Goal: Transaction & Acquisition: Purchase product/service

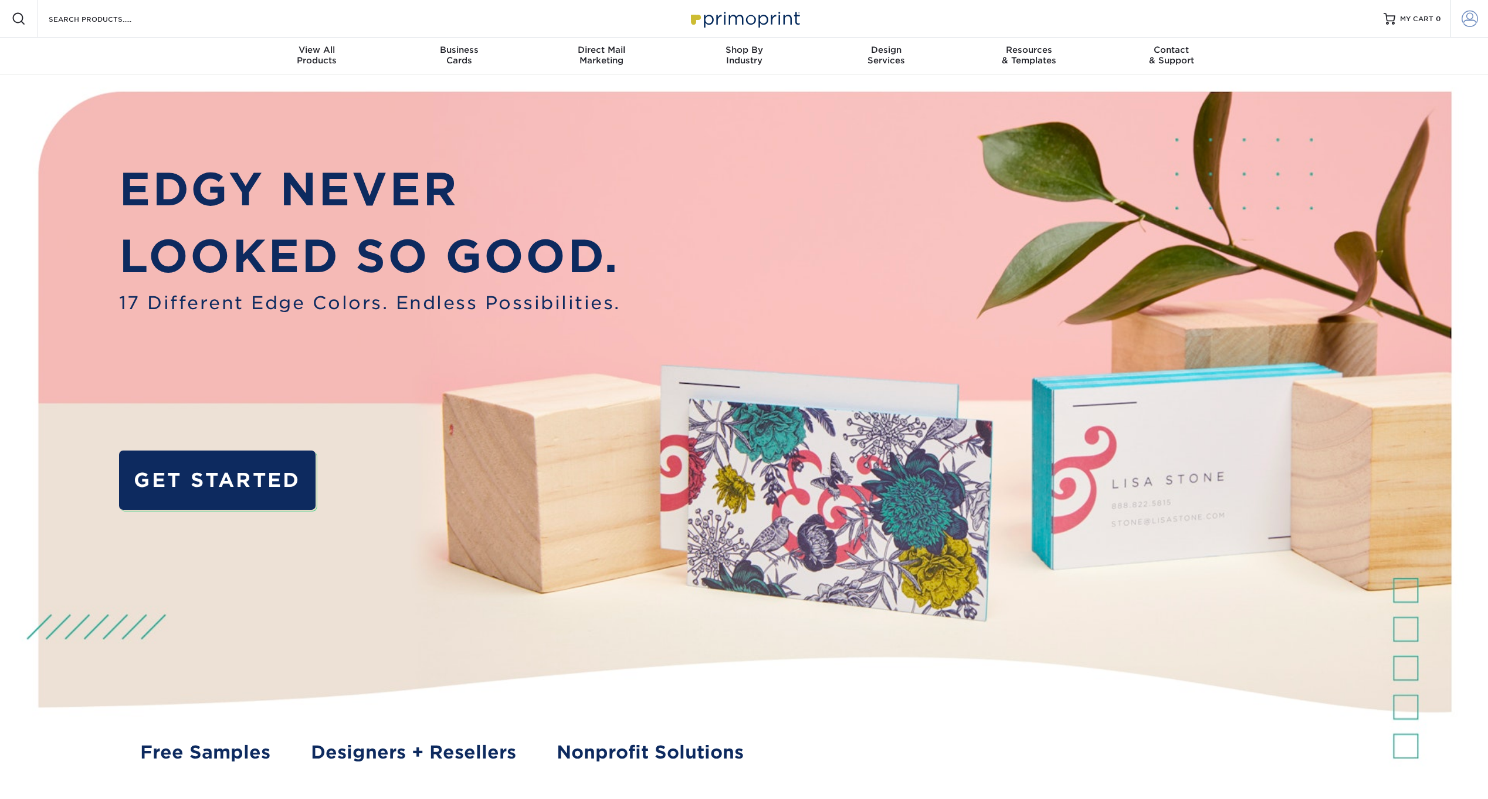
click at [1471, 16] on span at bounding box center [1470, 19] width 16 height 16
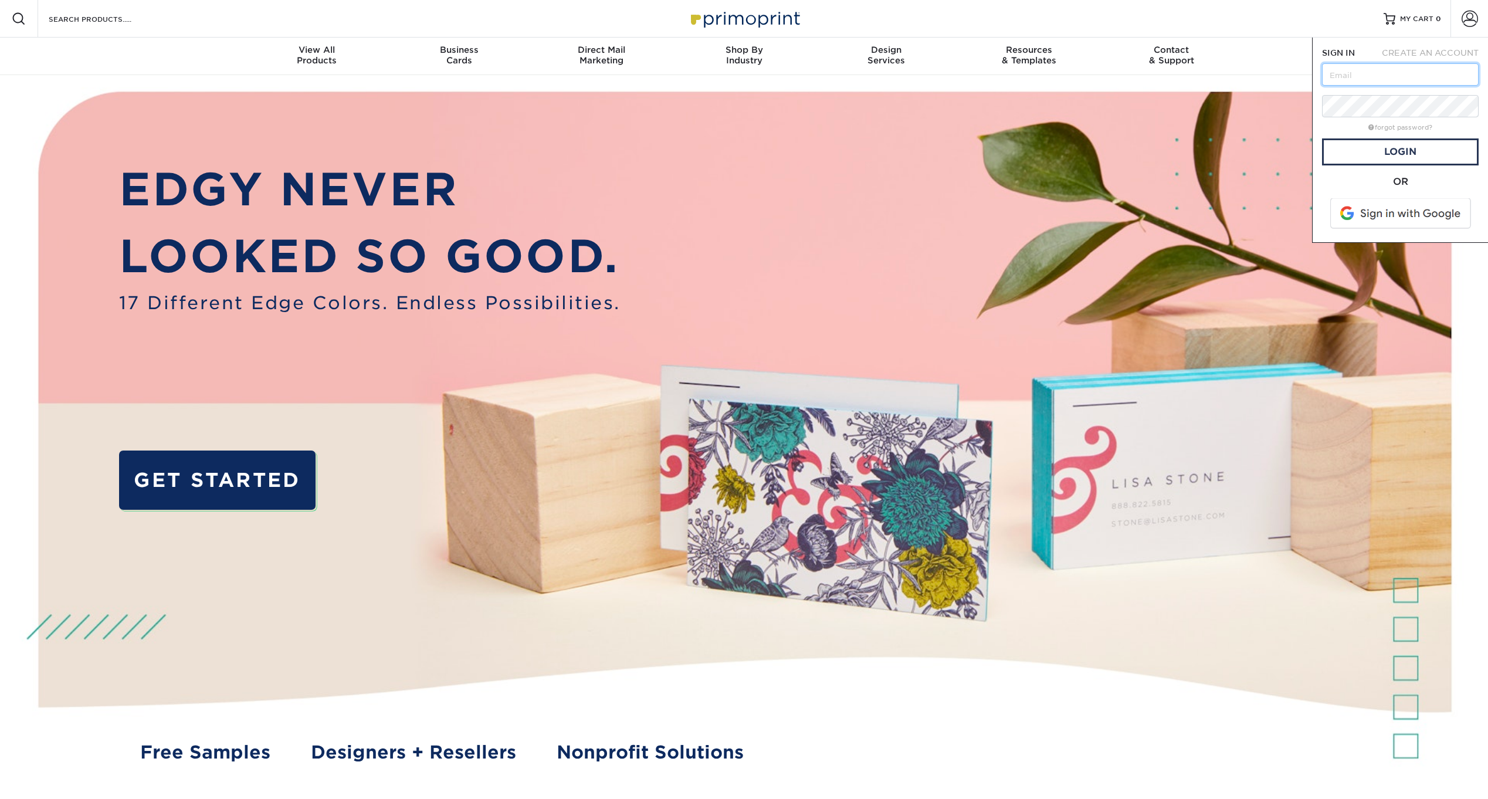
type input "mark@djtrivia.com"
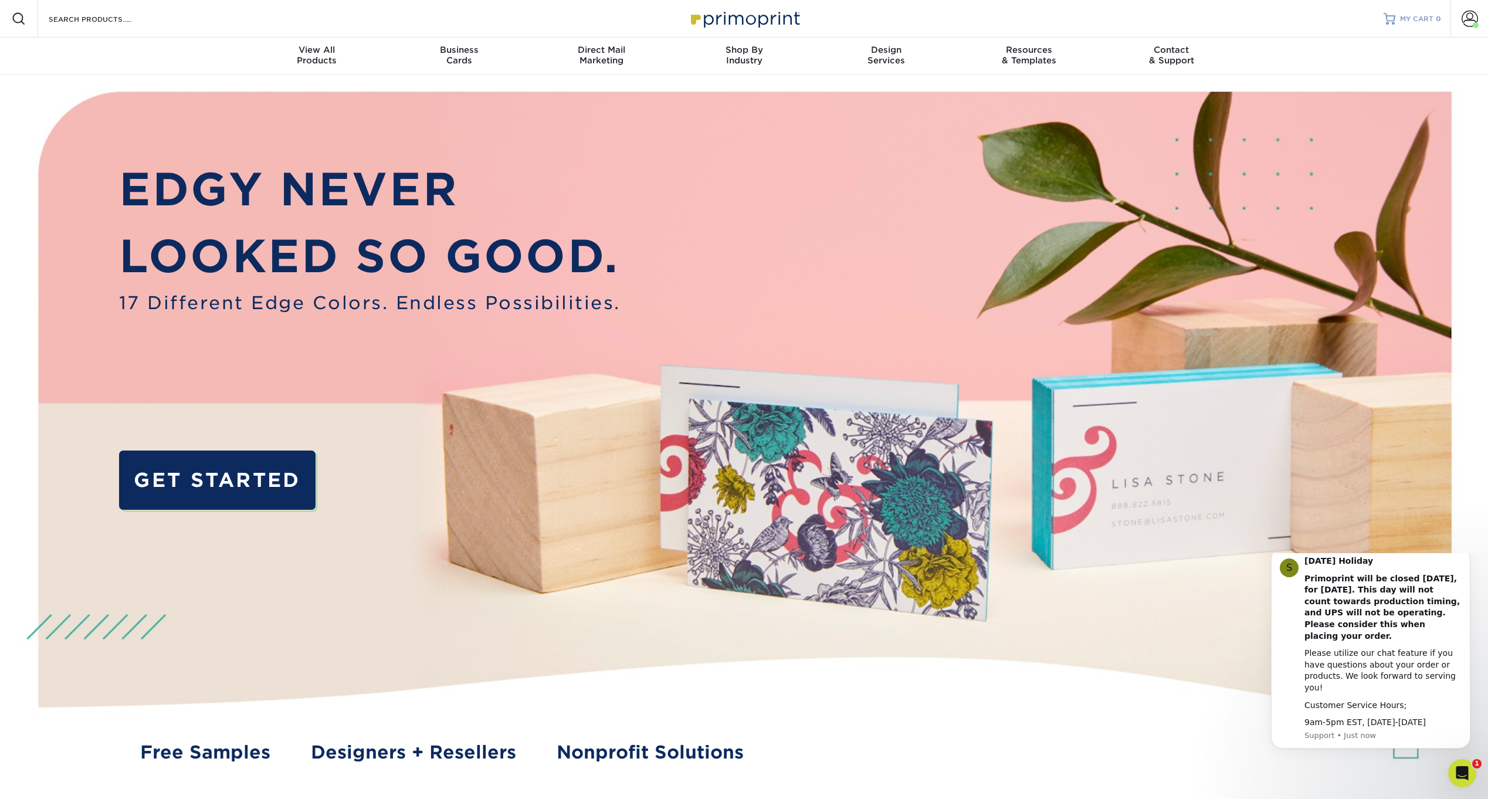
click at [1420, 20] on span "MY CART" at bounding box center [1416, 19] width 33 height 10
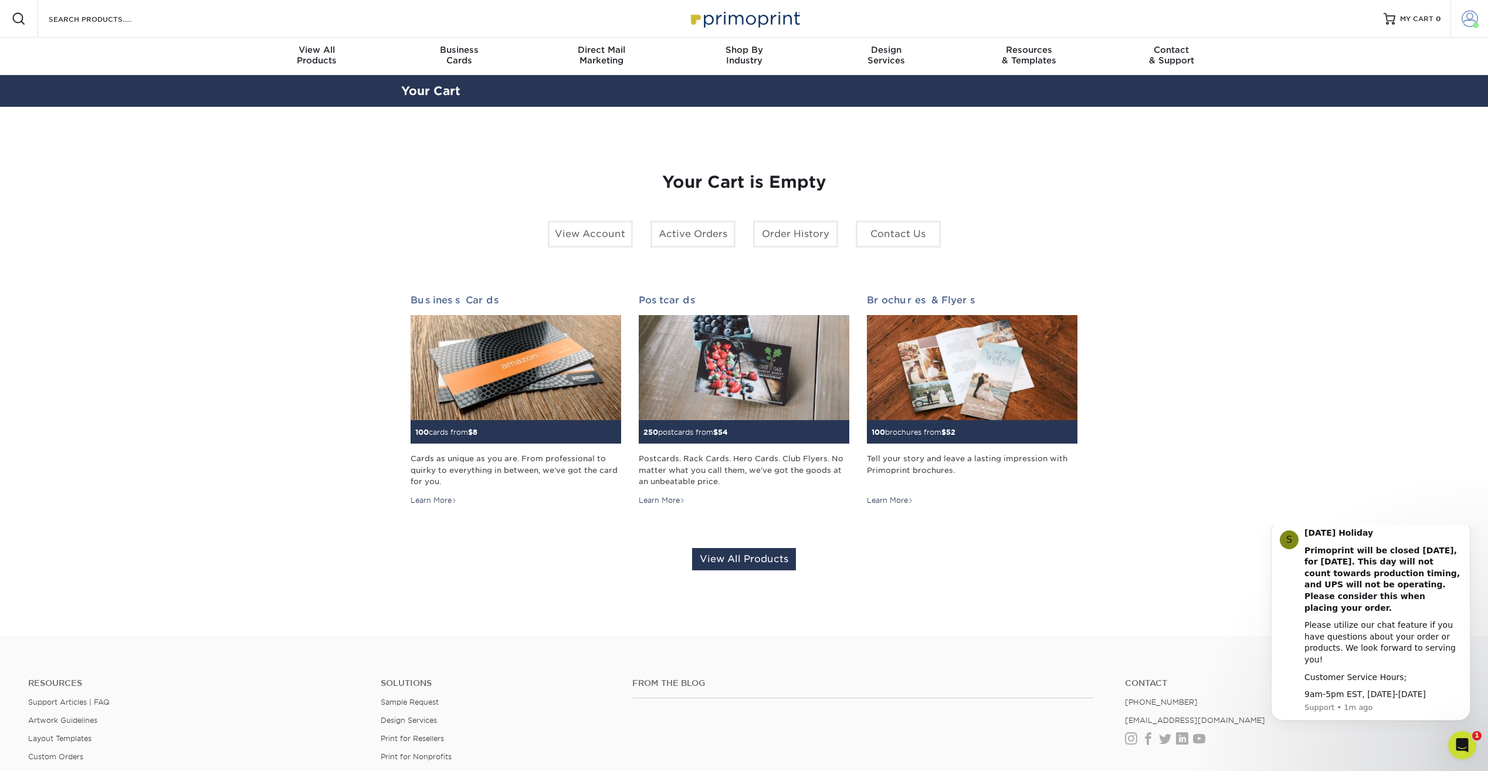
click at [1467, 17] on span at bounding box center [1470, 19] width 16 height 16
click at [1378, 107] on link "Active Orders" at bounding box center [1400, 110] width 147 height 16
click at [1342, 124] on link "Order History" at bounding box center [1400, 126] width 147 height 16
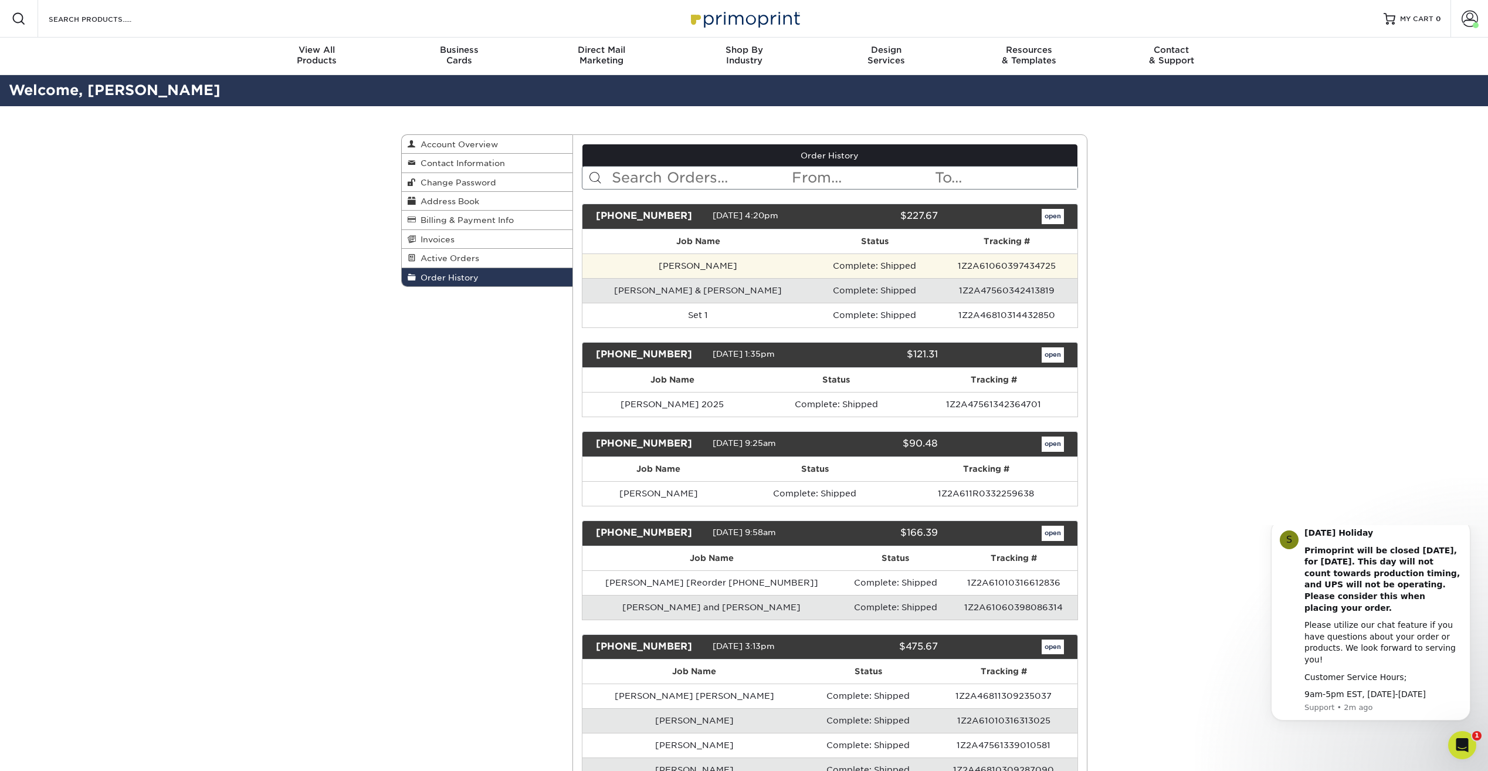
click at [667, 267] on td "[PERSON_NAME]" at bounding box center [697, 265] width 231 height 25
click at [1056, 214] on link "open" at bounding box center [1053, 216] width 22 height 15
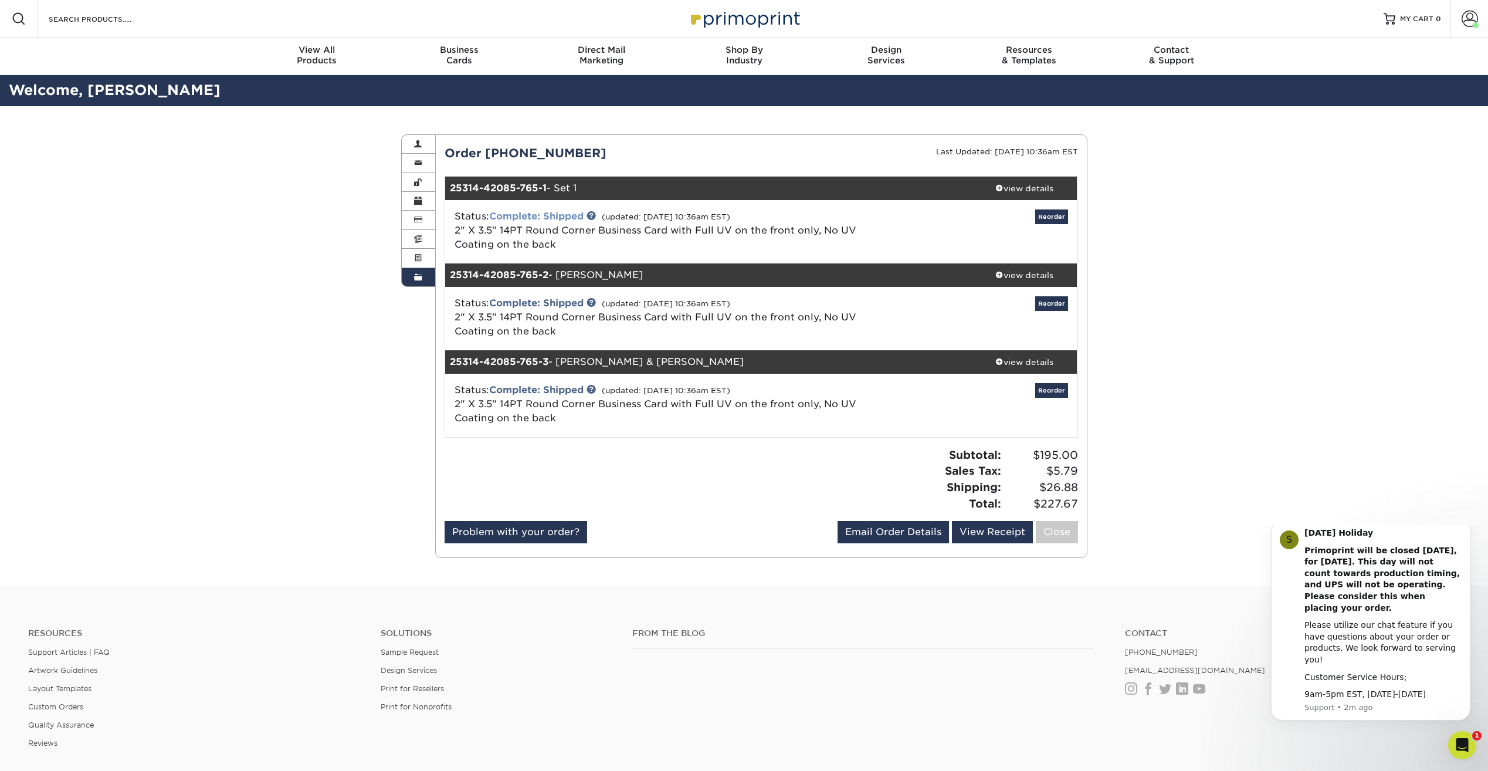
click at [517, 217] on link "Complete: Shipped" at bounding box center [536, 216] width 94 height 11
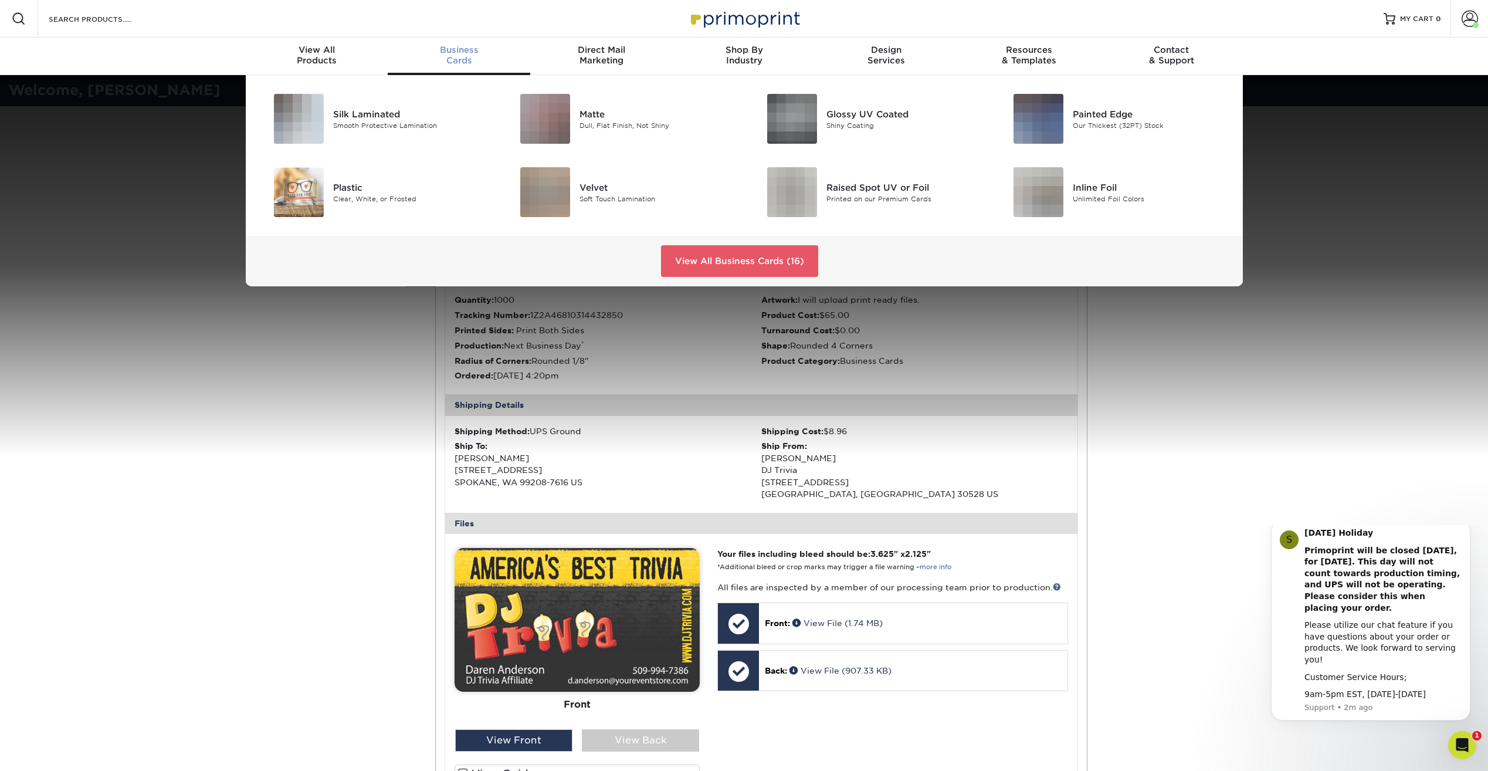
click at [465, 57] on div "Business Cards" at bounding box center [459, 55] width 143 height 21
click at [795, 113] on img at bounding box center [792, 119] width 50 height 50
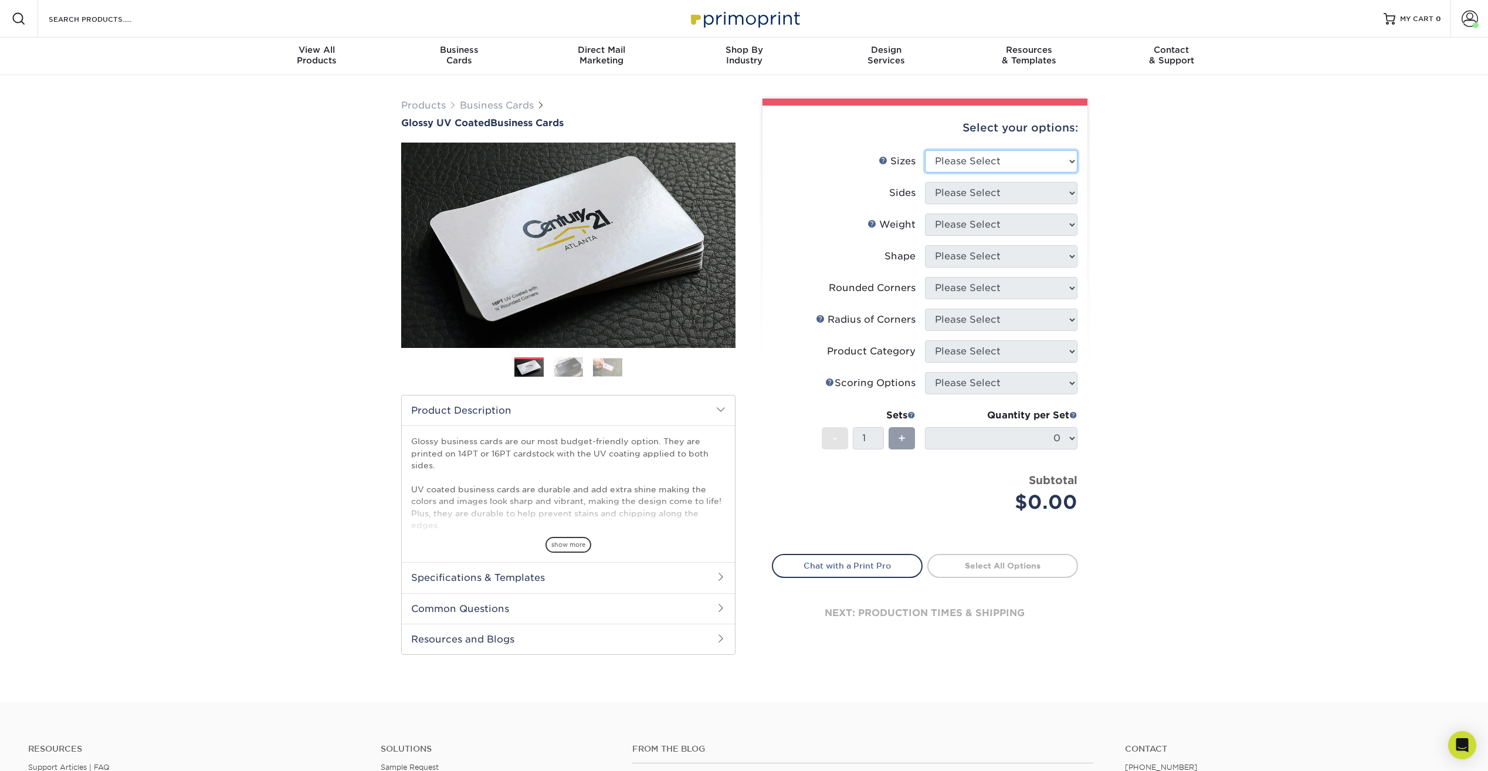
click at [963, 170] on select "Please Select 1.5" x 3.5" - Mini 1.75" x 3.5" - Mini 2" x 2" - Square 2" x 3" -…" at bounding box center [1001, 161] width 153 height 22
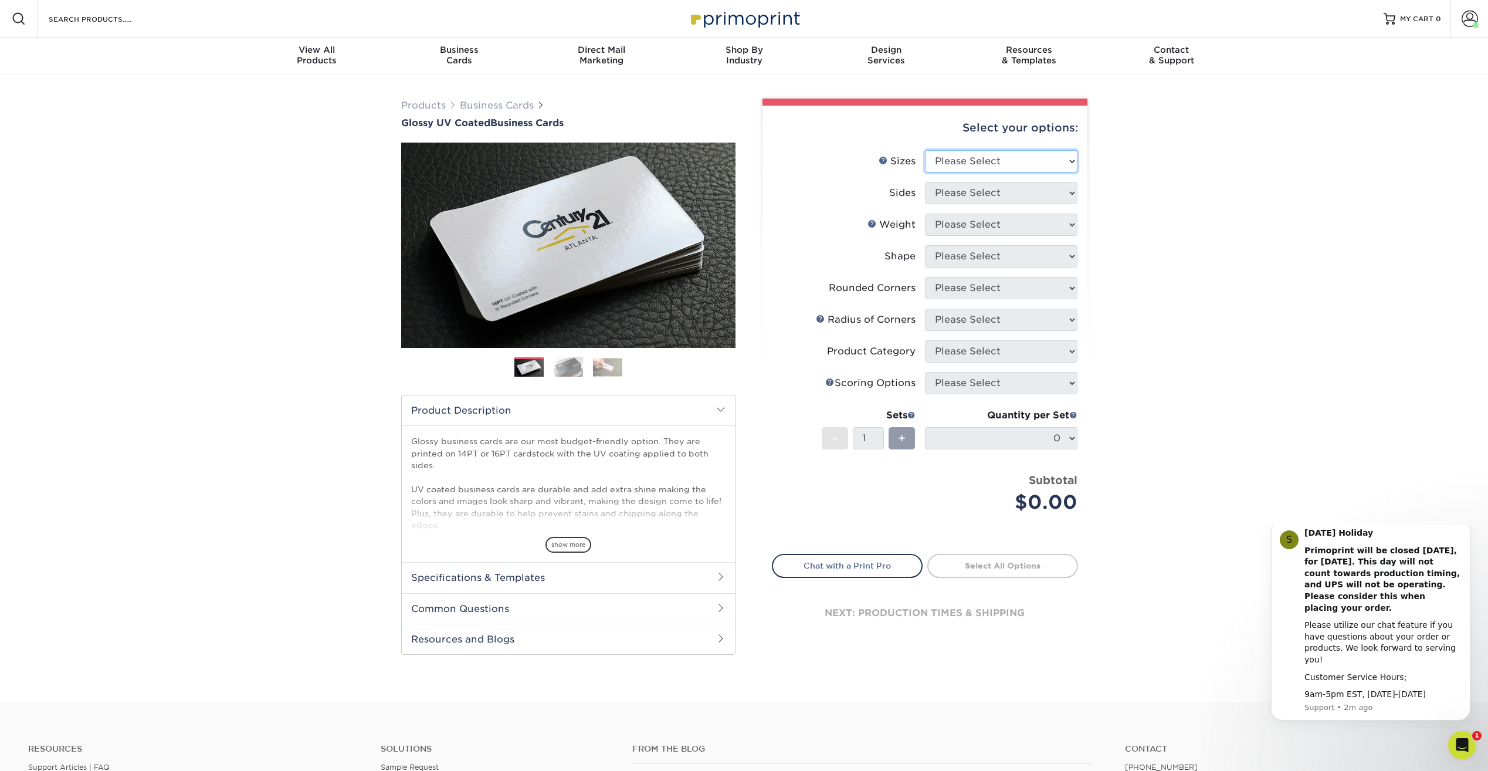
select select "2.00x3.50"
click at [925, 150] on select "Please Select 1.5" x 3.5" - Mini 1.75" x 3.5" - Mini 2" x 2" - Square 2" x 3" -…" at bounding box center [1001, 161] width 153 height 22
click at [959, 197] on select "Please Select Print Both Sides Print Front Only" at bounding box center [1001, 193] width 153 height 22
select select "13abbda7-1d64-4f25-8bb2-c179b224825d"
click at [925, 182] on select "Please Select Print Both Sides Print Front Only" at bounding box center [1001, 193] width 153 height 22
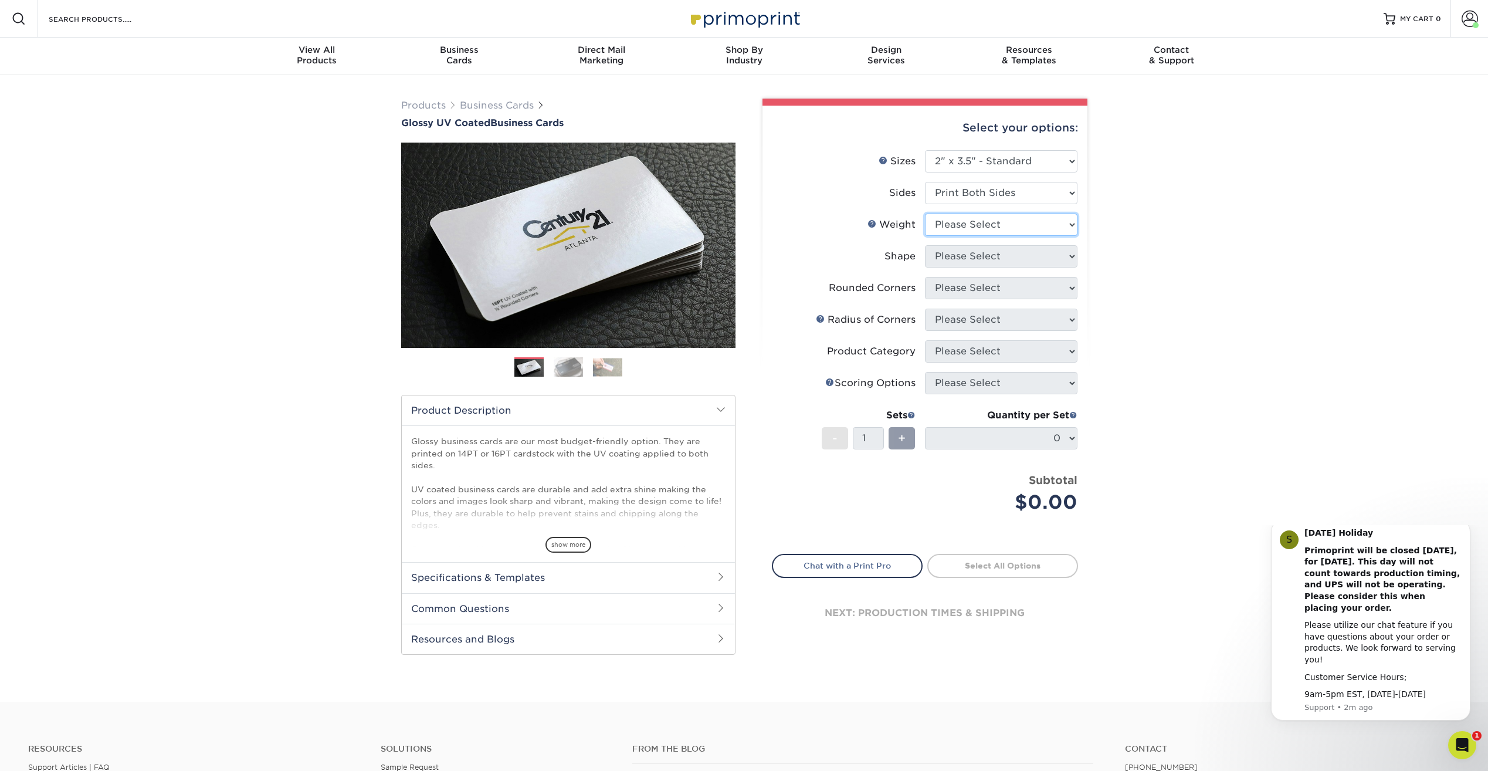
click at [962, 219] on select "Please Select 16PT 14PT" at bounding box center [1001, 225] width 153 height 22
select select "14PT"
click at [925, 214] on select "Please Select 16PT 14PT" at bounding box center [1001, 225] width 153 height 22
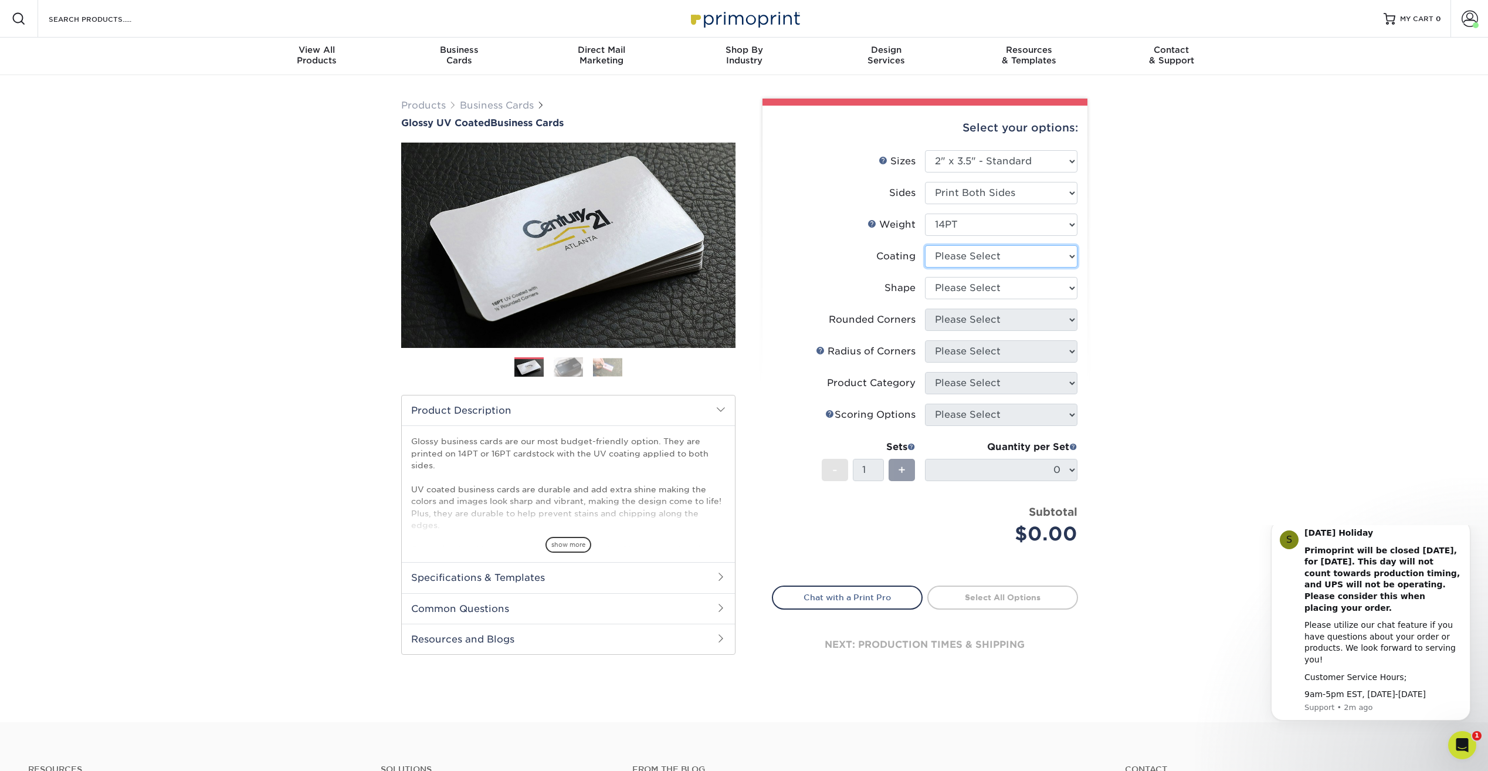
click at [964, 255] on select at bounding box center [1001, 256] width 153 height 22
select select "1e8116af-acfc-44b1-83dc-8181aa338834"
click at [925, 245] on select at bounding box center [1001, 256] width 153 height 22
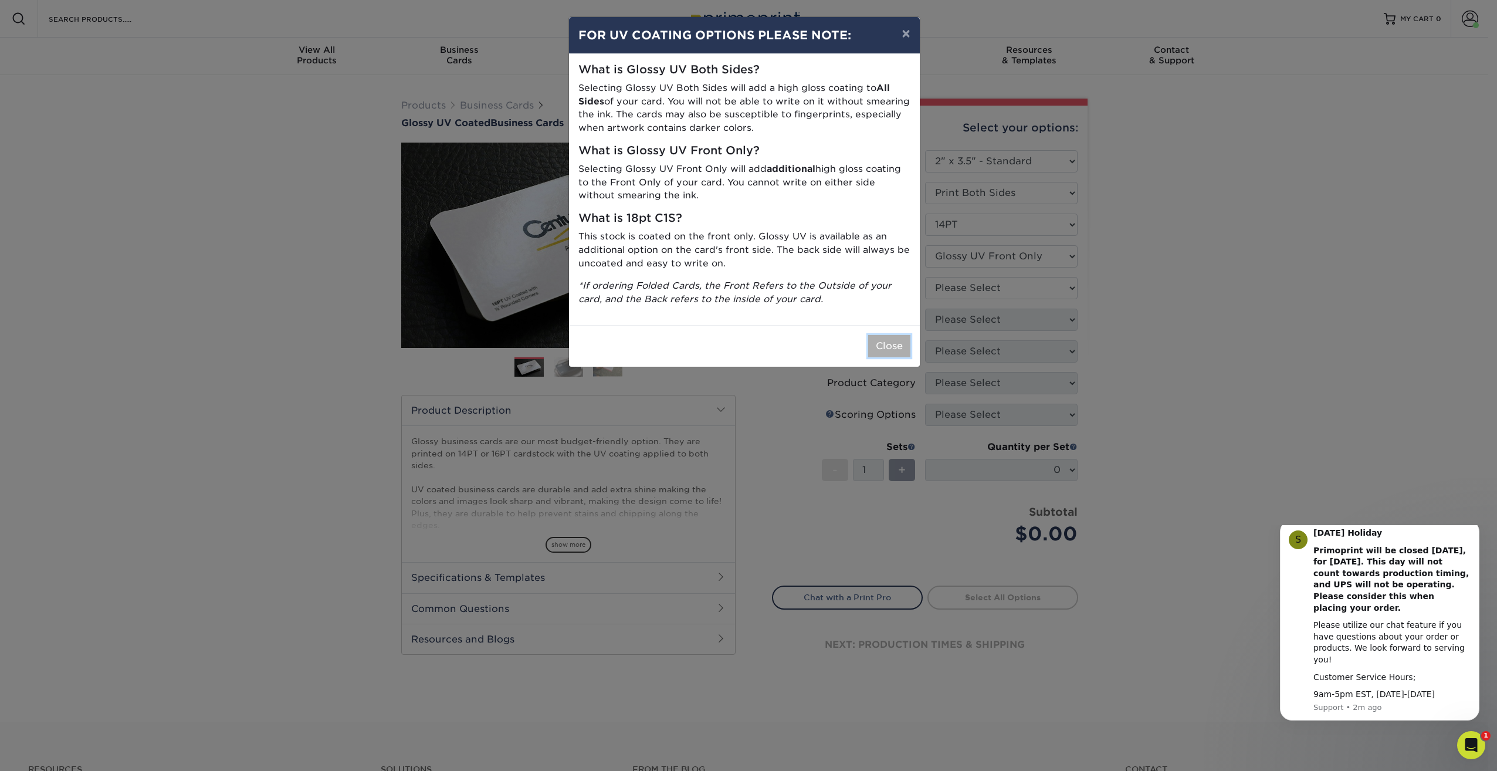
click at [896, 349] on button "Close" at bounding box center [889, 346] width 42 height 22
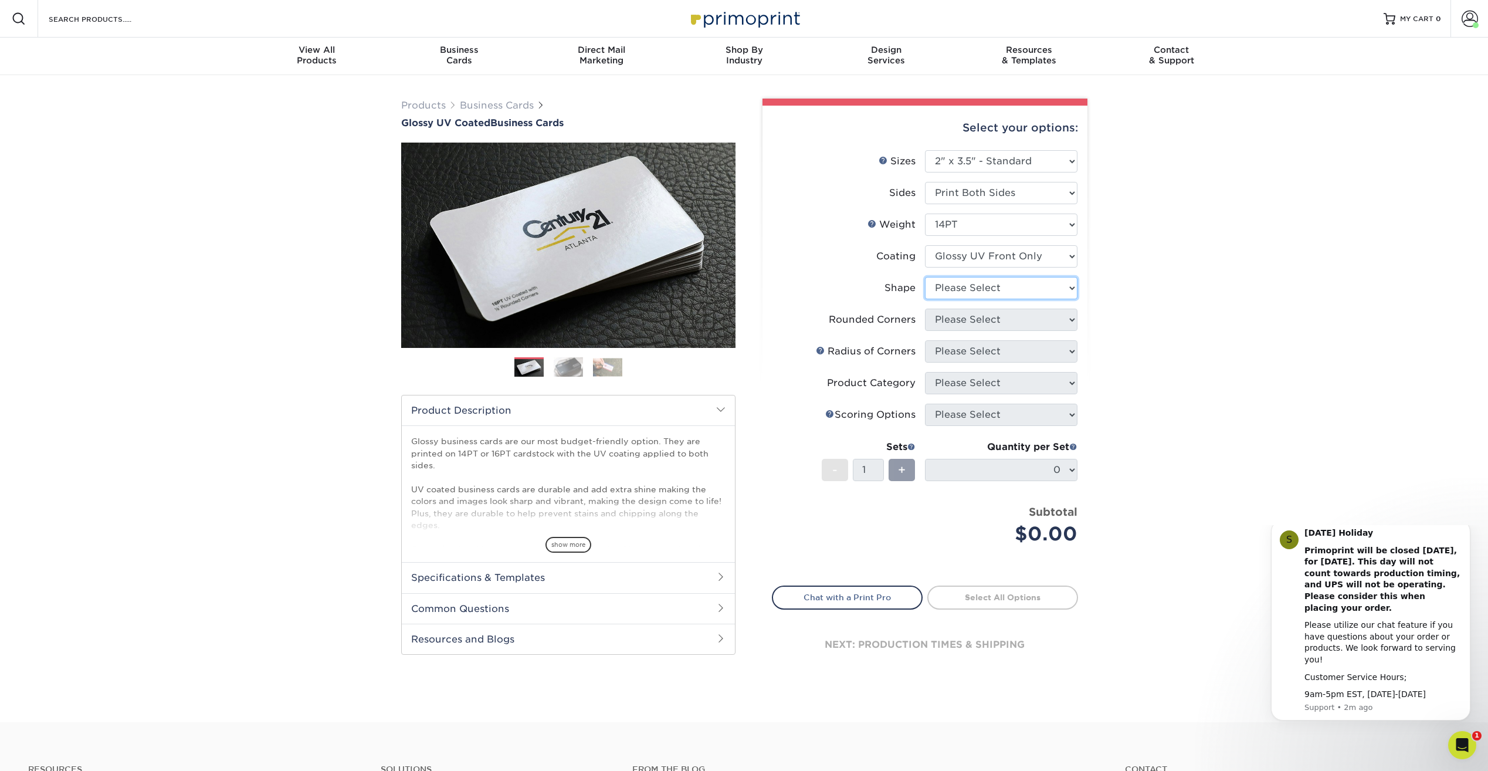
click at [965, 291] on select "Please Select Standard" at bounding box center [1001, 288] width 153 height 22
select select "standard"
click at [925, 277] on select "Please Select Standard" at bounding box center [1001, 288] width 153 height 22
click at [968, 317] on select "Please Select Yes - Round 2 Corners Yes - Round 4 Corners No" at bounding box center [1001, 320] width 153 height 22
select select "7672df9e-0e0a-464d-8e1f-920c575e4da3"
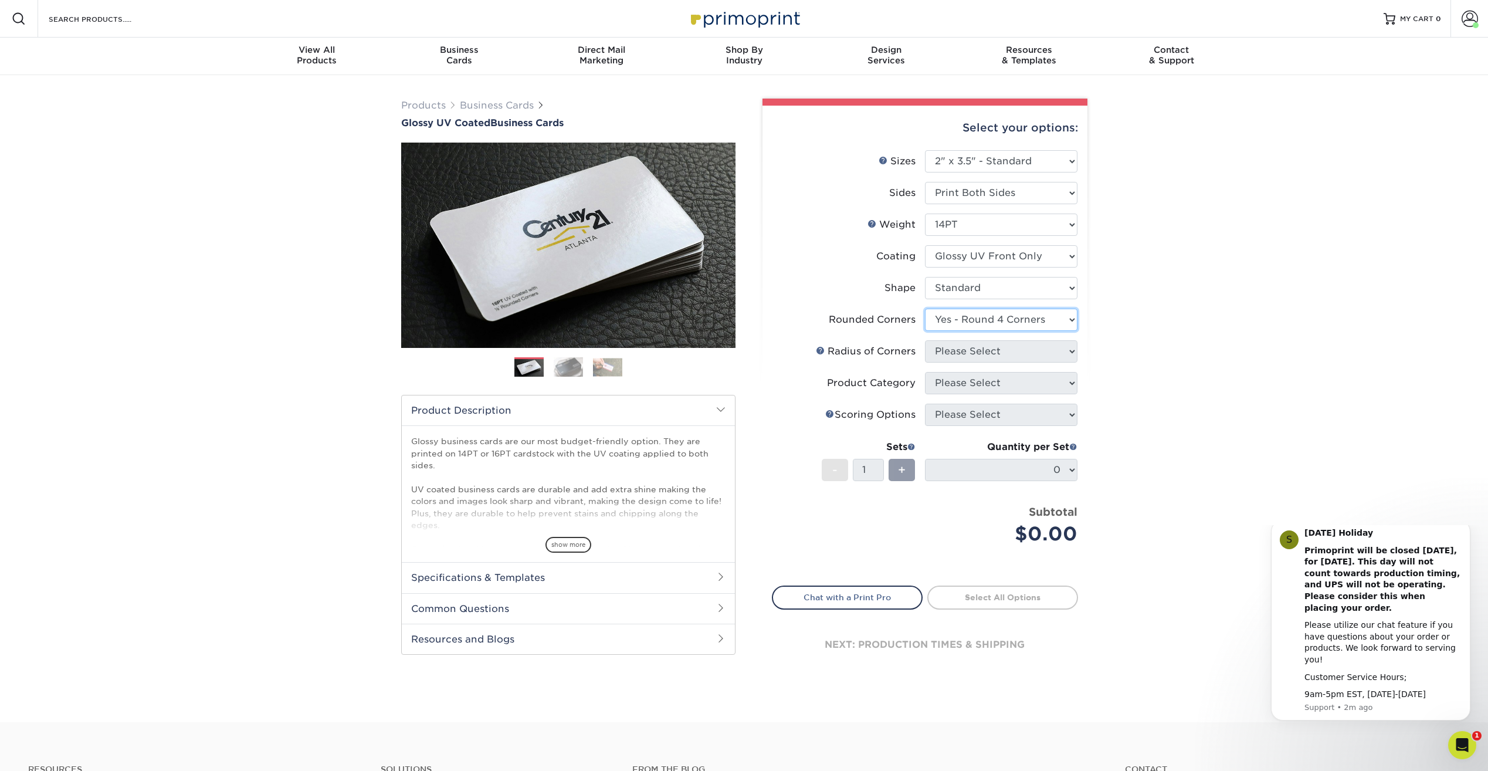
click at [925, 309] on select "Please Select Yes - Round 2 Corners Yes - Round 4 Corners No" at bounding box center [1001, 320] width 153 height 22
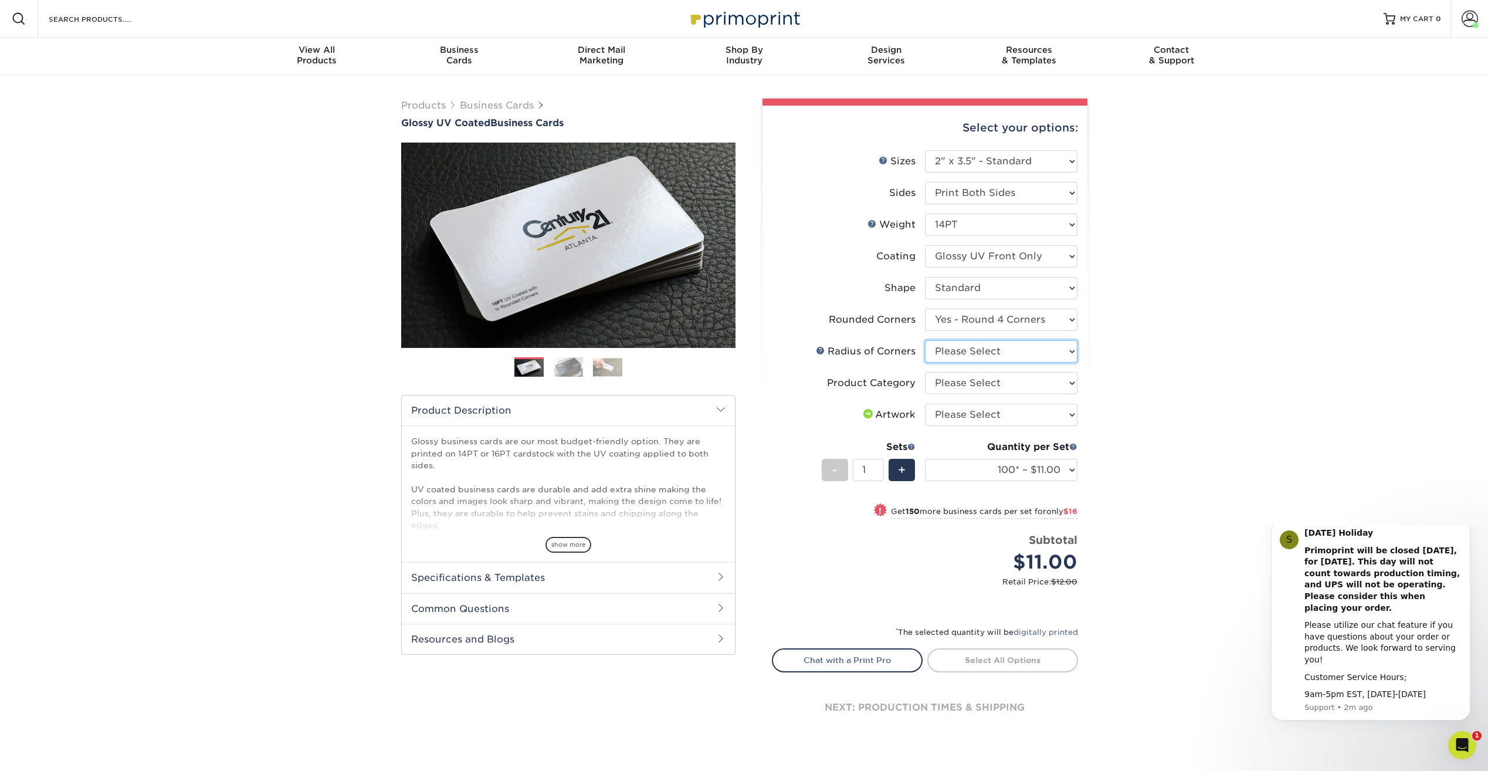
click at [978, 354] on select "Please Select Rounded 1/8" Rounded 1/4"" at bounding box center [1001, 351] width 153 height 22
select select "589680c7-ee9a-431b-9d12-d7aeb1386a97"
click at [925, 340] on select "Please Select Rounded 1/8" Rounded 1/4"" at bounding box center [1001, 351] width 153 height 22
click at [985, 386] on select "Please Select Business Cards" at bounding box center [1001, 383] width 153 height 22
select select "3b5148f1-0588-4f88-a218-97bcfdce65c1"
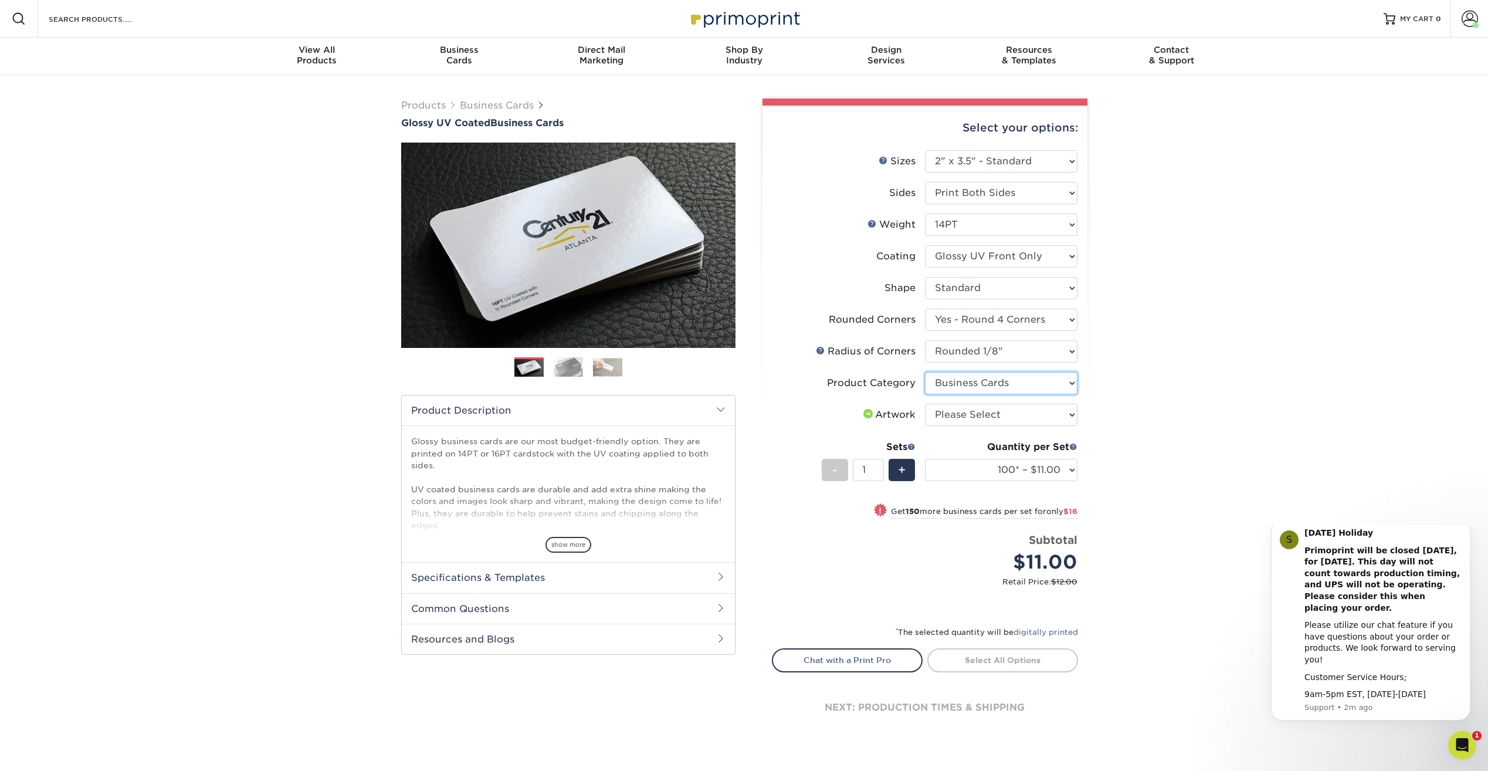
click at [925, 372] on select "Please Select Business Cards" at bounding box center [1001, 383] width 153 height 22
click at [995, 418] on select "Please Select I will upload files I need a design - $100" at bounding box center [1001, 415] width 153 height 22
select select "upload"
click at [925, 404] on select "Please Select I will upload files I need a design - $100" at bounding box center [1001, 415] width 153 height 22
click at [1002, 467] on select "100* – $11.00 250* – $27.00 500 – $53.00 1000 – $65.00 2500 – $120.00 5000 – $1…" at bounding box center [1001, 470] width 153 height 22
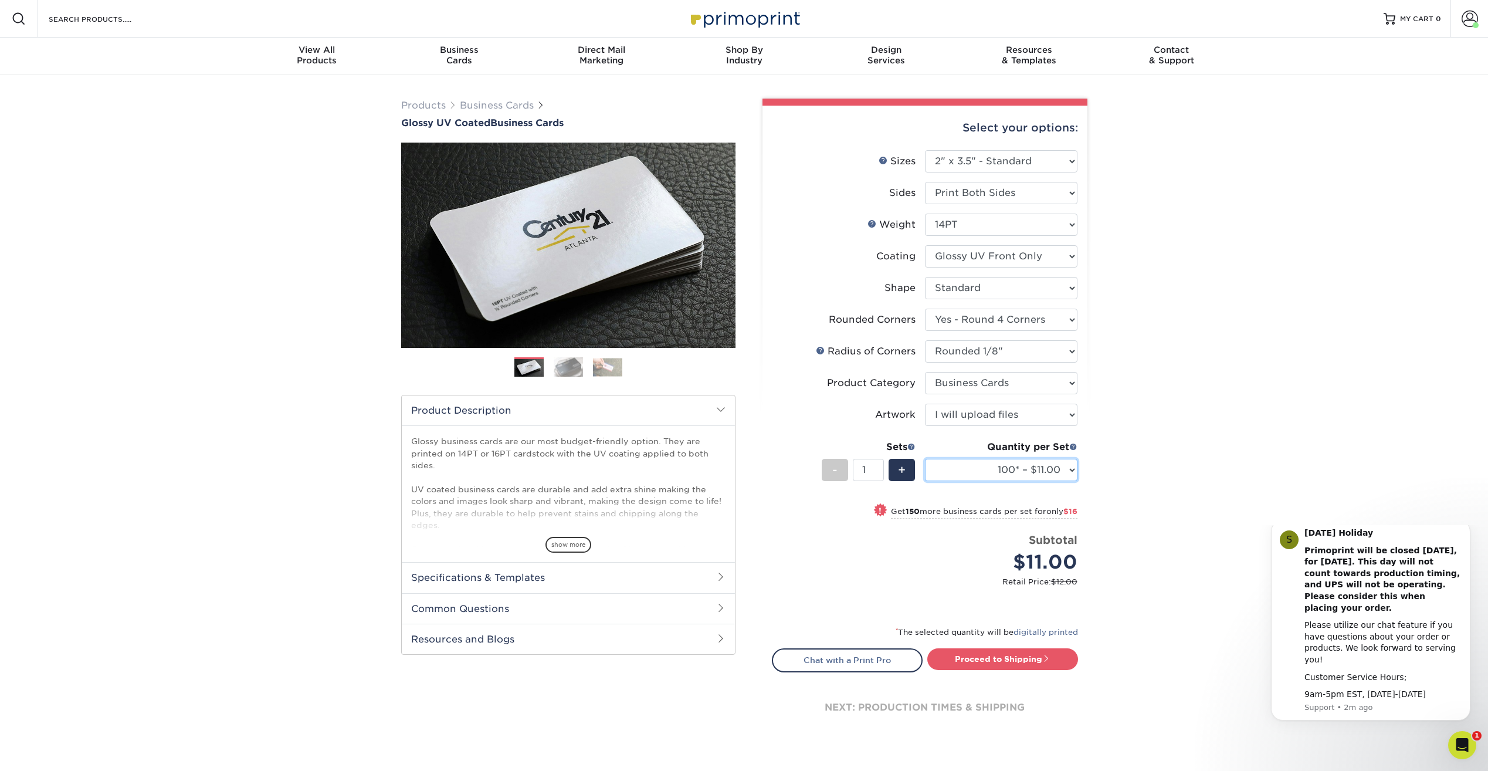
select select "1000 – $65.00"
click at [925, 459] on select "100* – $11.00 250* – $27.00 500 – $53.00 1000 – $65.00 2500 – $120.00 5000 – $1…" at bounding box center [1001, 470] width 153 height 22
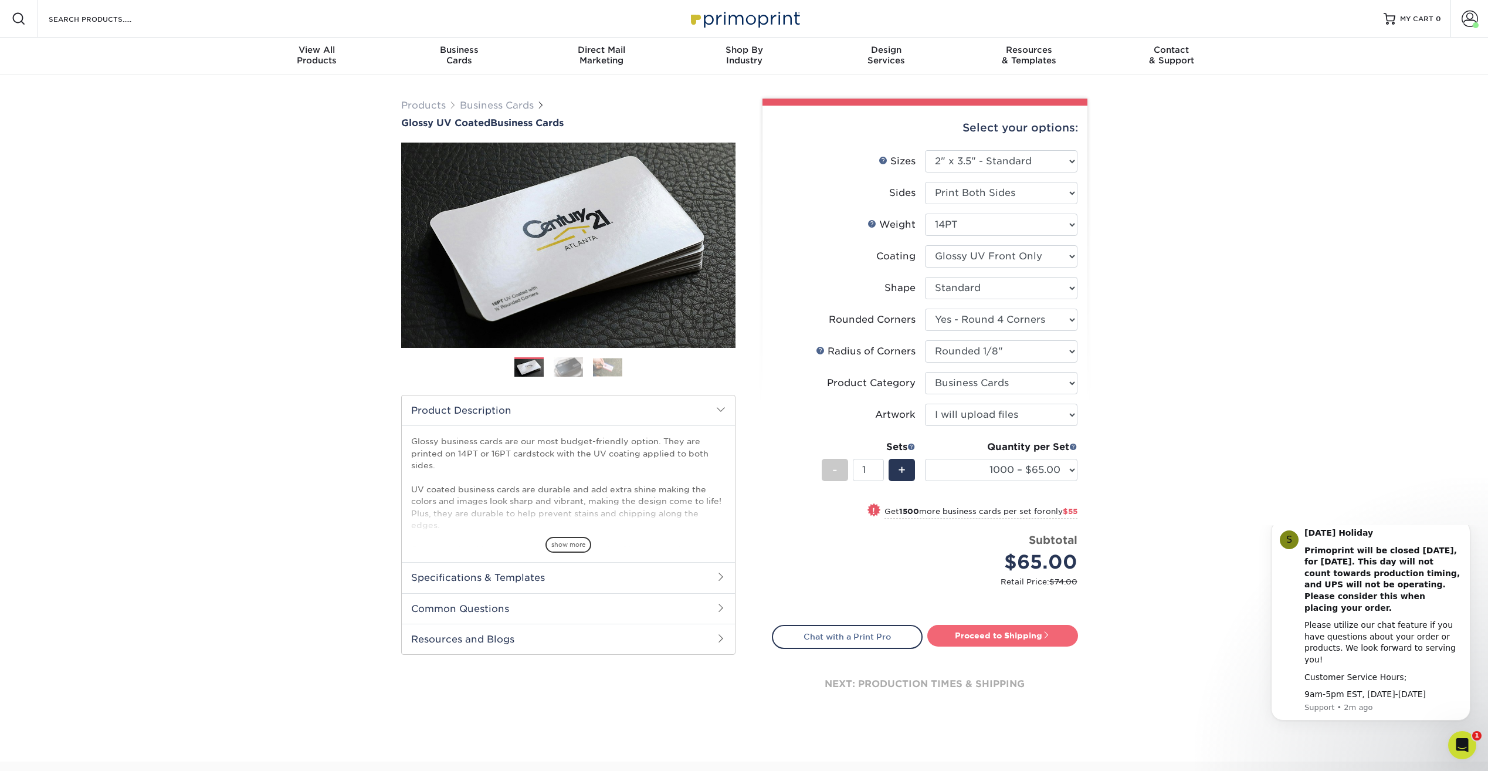
click at [1012, 631] on link "Proceed to Shipping" at bounding box center [1002, 635] width 151 height 21
type input "Set 1"
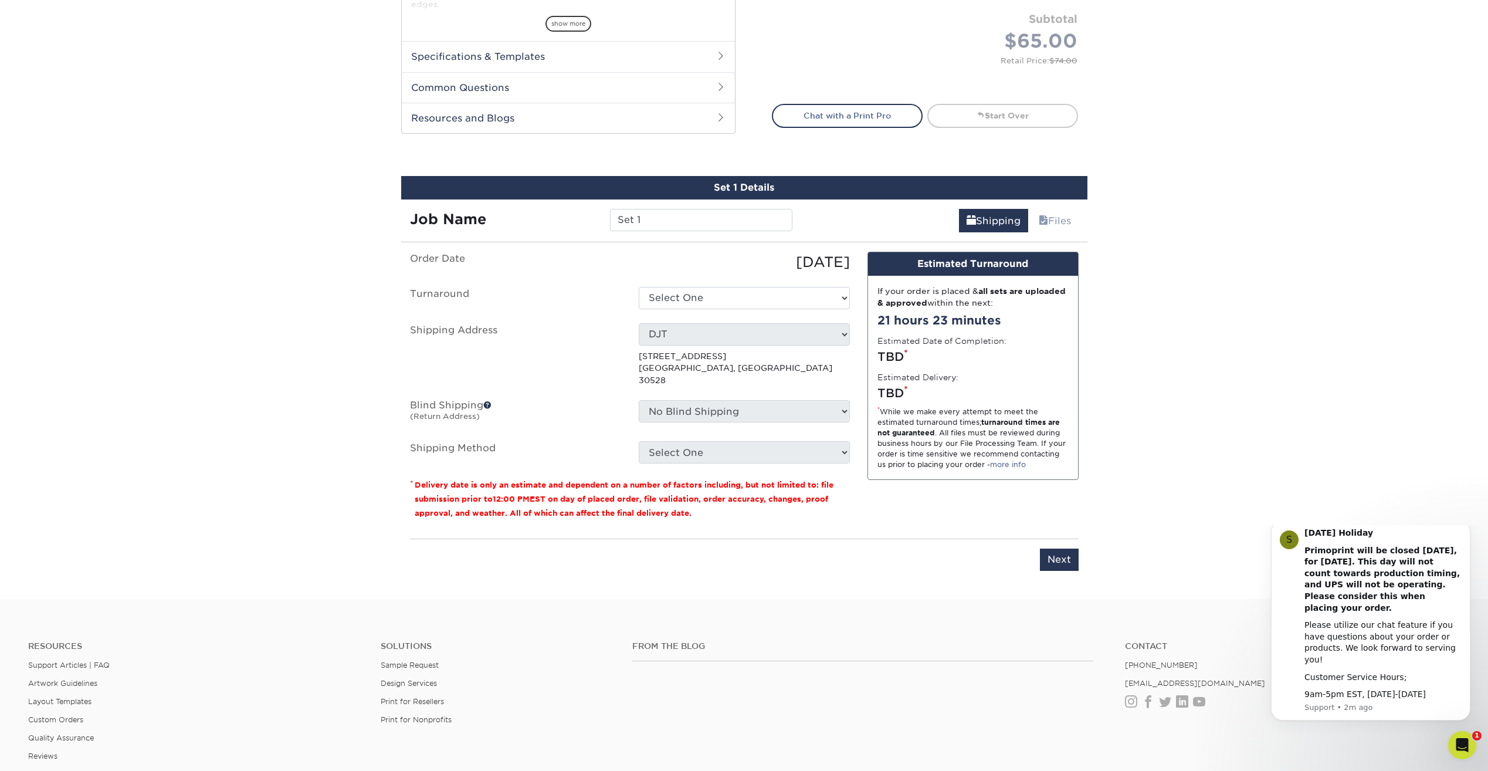
scroll to position [657, 0]
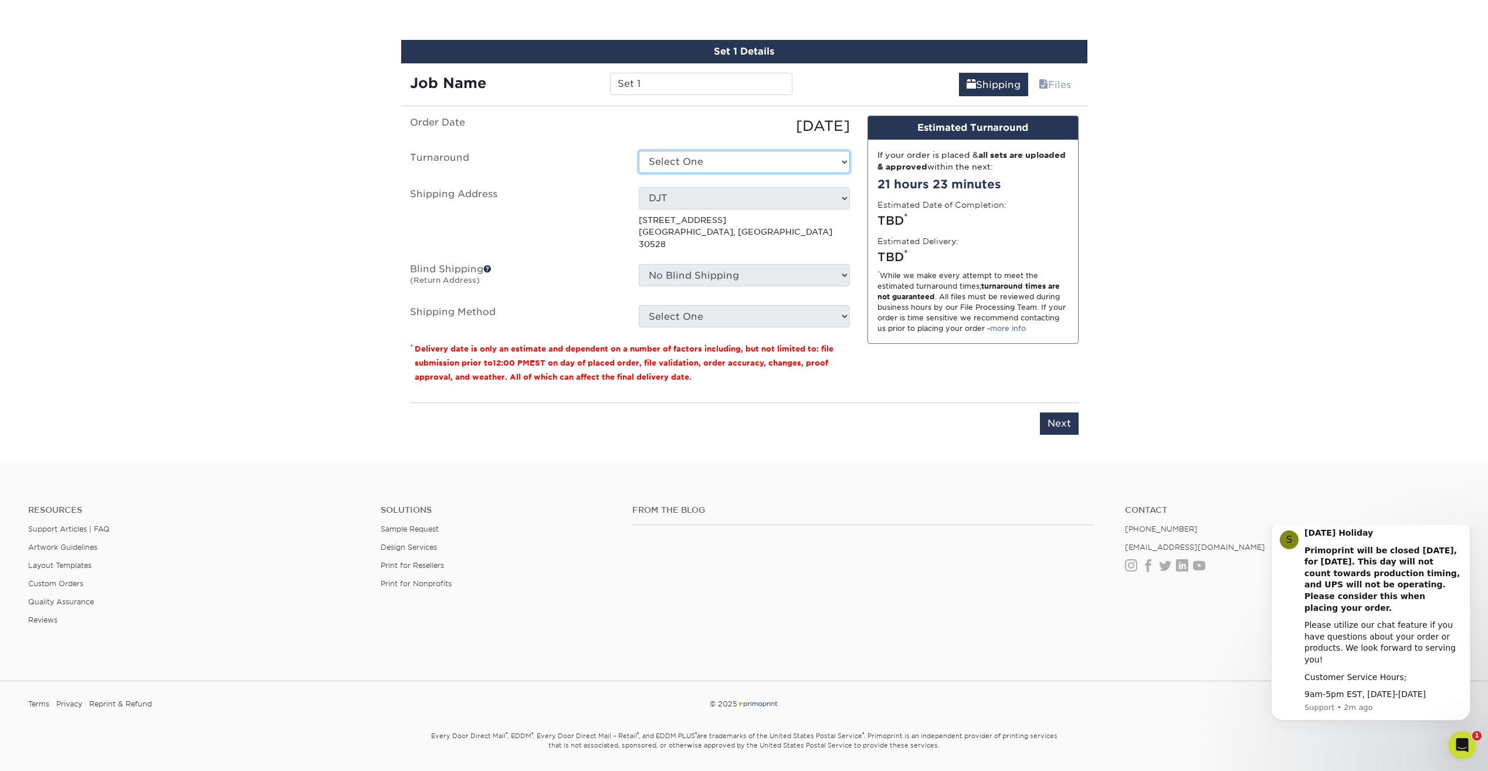
click at [688, 164] on select "Select One 2-4 Business Days 2 Day Next Business Day" at bounding box center [744, 162] width 211 height 22
select select "bdada140-4460-49a4-a4b5-f928b344ad45"
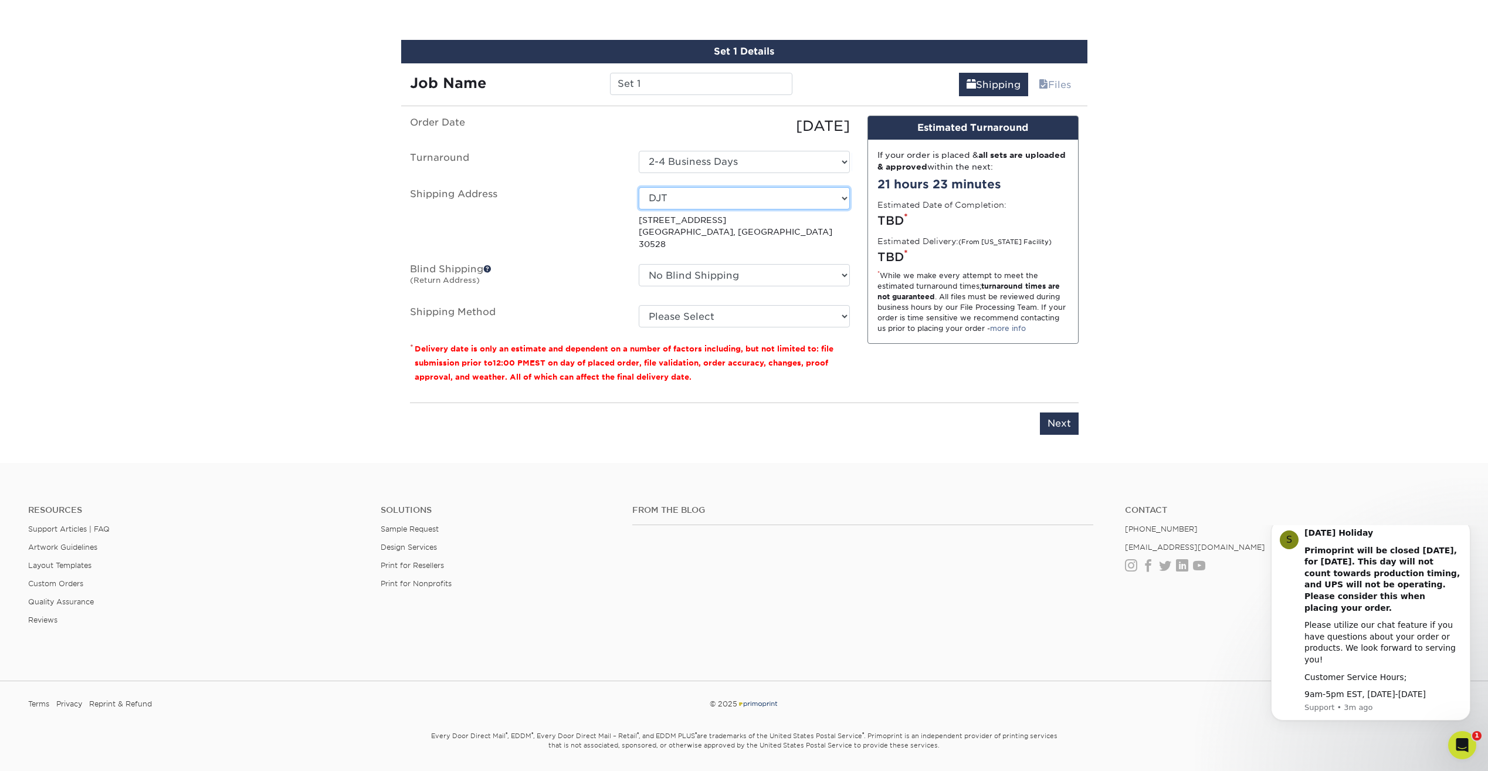
click at [682, 199] on select "Select One A & B Music Brian Rutherford AVA LLC Bill Shaflucas - WV Bluegreen h…" at bounding box center [744, 198] width 211 height 22
select select "167172"
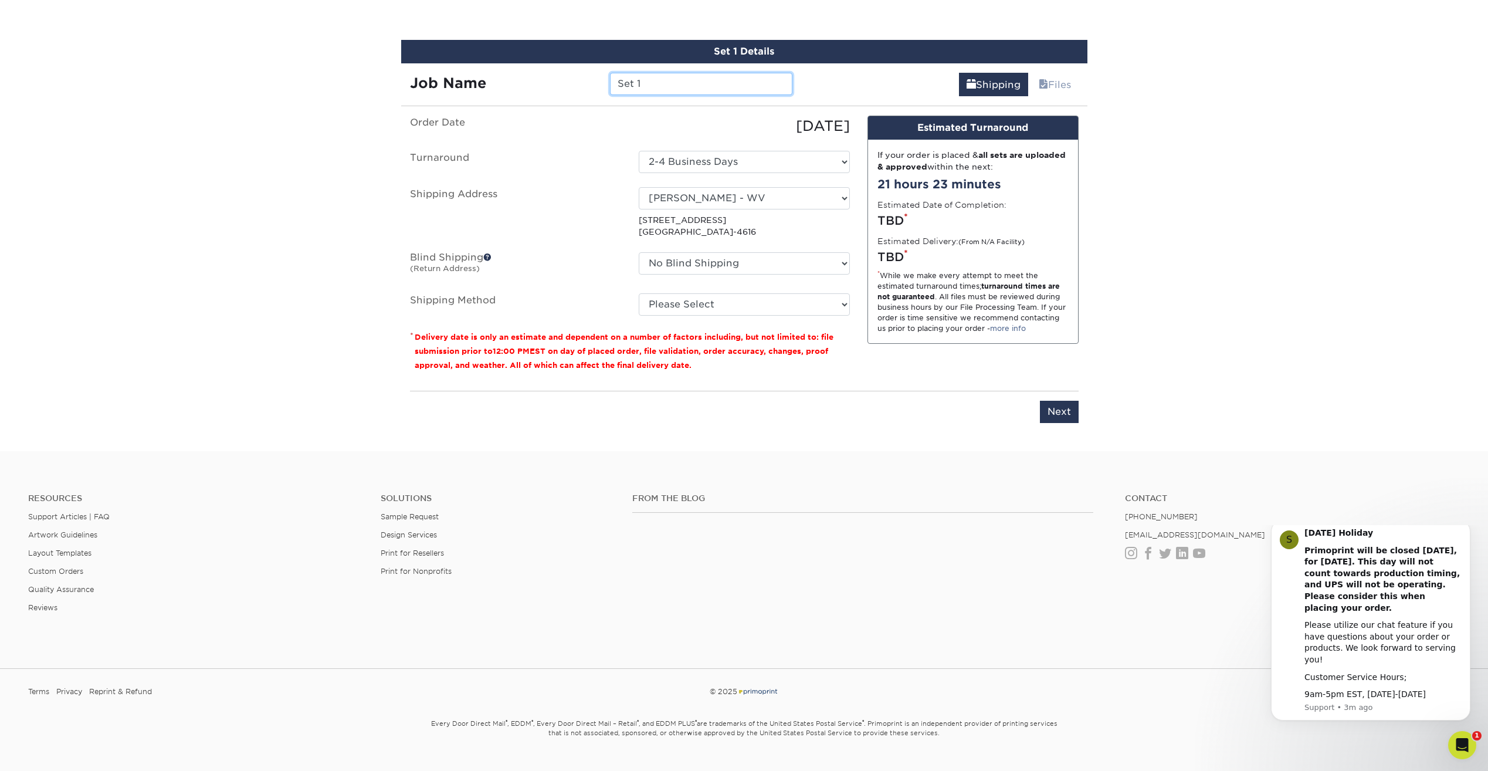
drag, startPoint x: 648, startPoint y: 82, endPoint x: 555, endPoint y: 76, distance: 92.9
click at [555, 76] on div "Job Name Set 1" at bounding box center [601, 84] width 401 height 22
type input "[PERSON_NAME]"
click at [670, 261] on select "No Blind Shipping A & B Music Brian Rutherford AVA LLC Bill Shaflucas - WV Blue…" at bounding box center [744, 263] width 211 height 22
select select "2347"
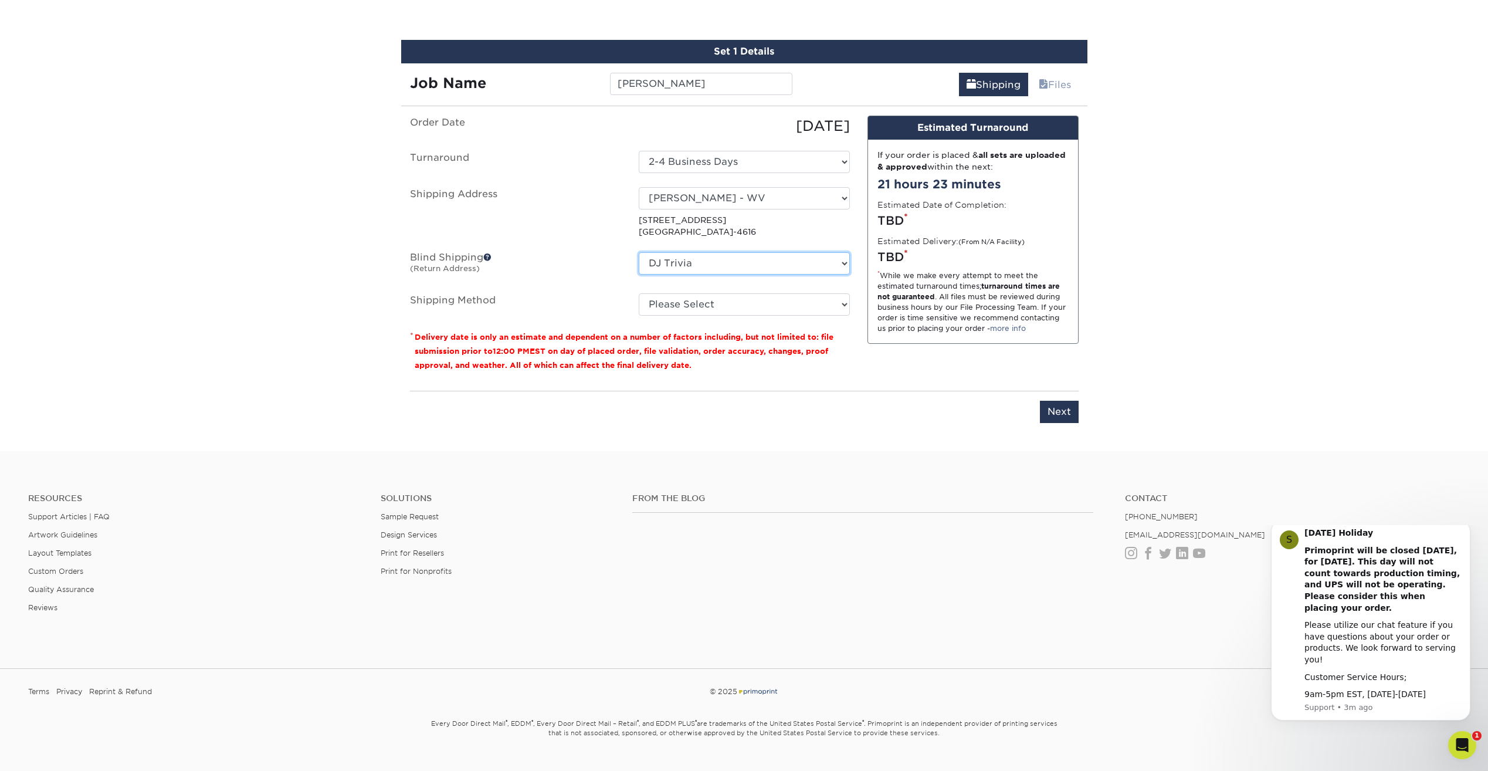
click at [639, 252] on select "No Blind Shipping A & B Music Brian Rutherford AVA LLC Bill Shaflucas - WV Blue…" at bounding box center [744, 263] width 211 height 22
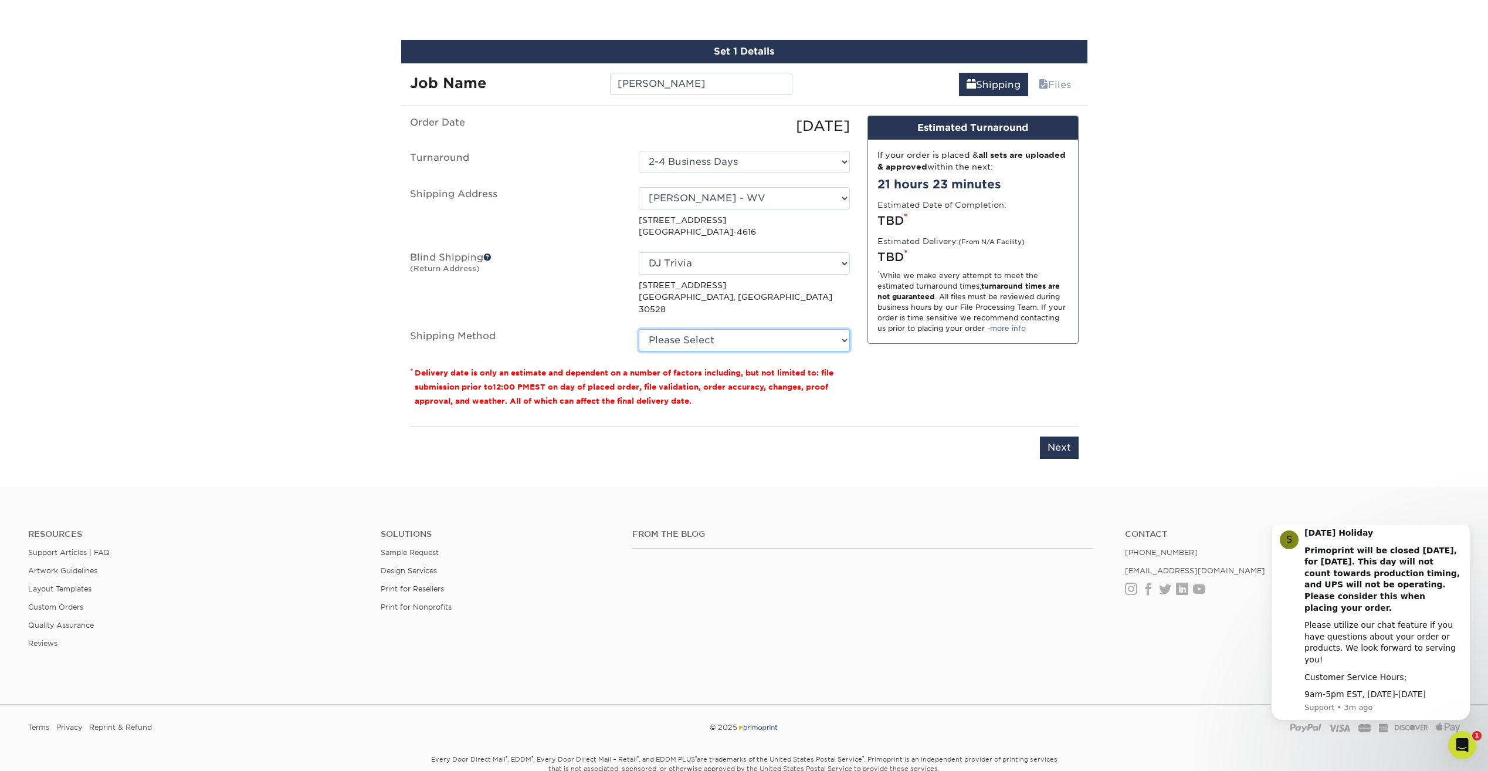
click at [689, 329] on select "Please Select UPS Ground (+$14.36) UPS Next Day Air Saver (+$16.88) UPS Next Da…" at bounding box center [744, 340] width 211 height 22
click at [639, 329] on select "Please Select UPS Ground (+$14.36) UPS Next Day Air Saver (+$16.88) UPS Next Da…" at bounding box center [744, 340] width 211 height 22
click at [700, 329] on select "Please Select UPS Ground (+$14.36) UPS Next Day Air Saver (+$16.88) UPS Next Da…" at bounding box center [744, 340] width 211 height 22
click at [639, 329] on select "Please Select UPS Ground (+$14.36) UPS Next Day Air Saver (+$16.88) UPS Next Da…" at bounding box center [744, 340] width 211 height 22
click at [696, 329] on select "Please Select UPS Ground (+$14.36) UPS Next Day Air Saver (+$16.88) UPS Next Da…" at bounding box center [744, 340] width 211 height 22
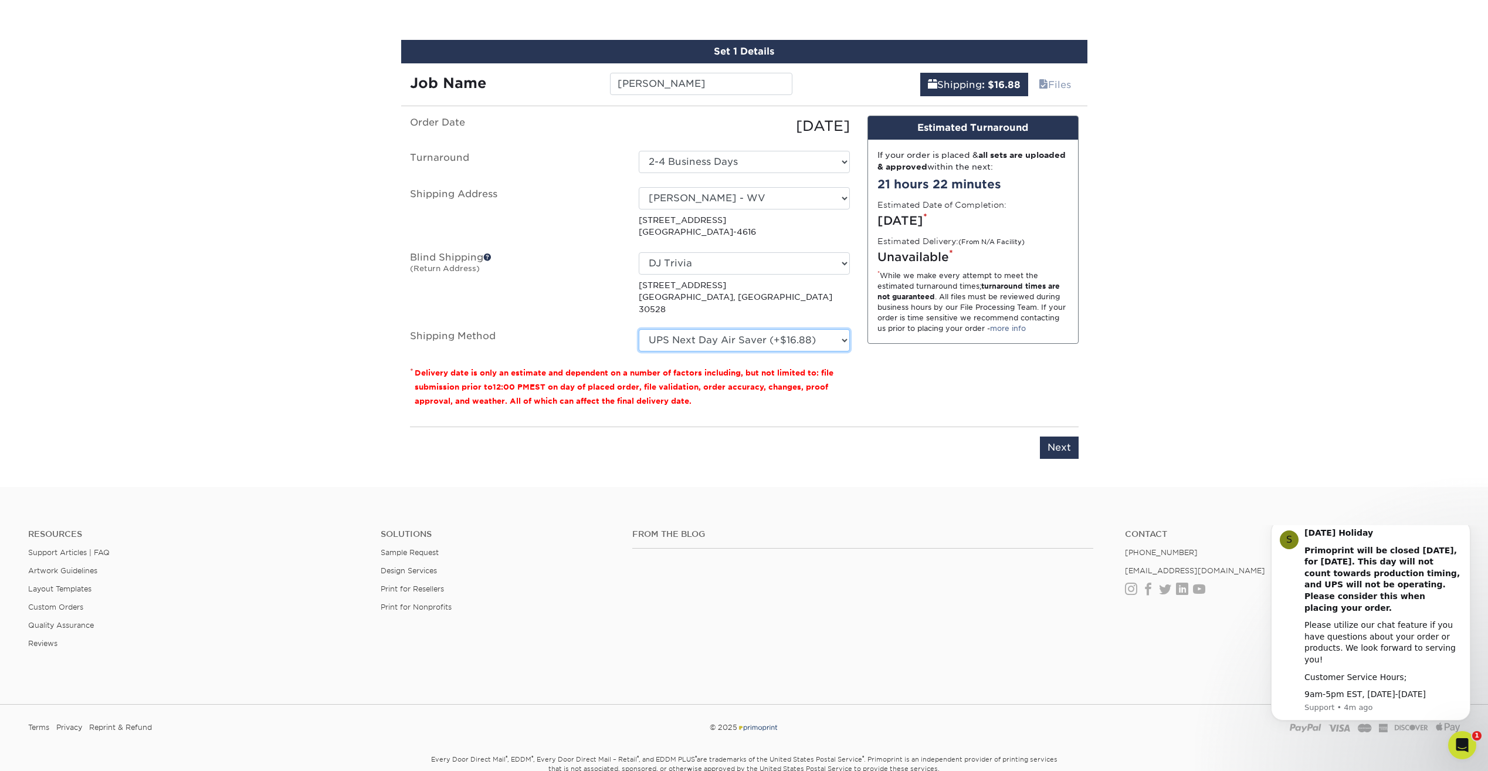
select select "03"
click at [639, 329] on select "Please Select UPS Ground (+$14.36) UPS Next Day Air Saver (+$16.88) UPS Next Da…" at bounding box center [744, 340] width 211 height 22
click at [649, 160] on select "Select One 2-4 Business Days 2 Day Next Business Day" at bounding box center [744, 162] width 211 height 22
click at [662, 165] on select "Select One 2-4 Business Days 2 Day Next Business Day" at bounding box center [744, 162] width 211 height 22
select select "bdada140-4460-49a4-a4b5-f928b344ad45"
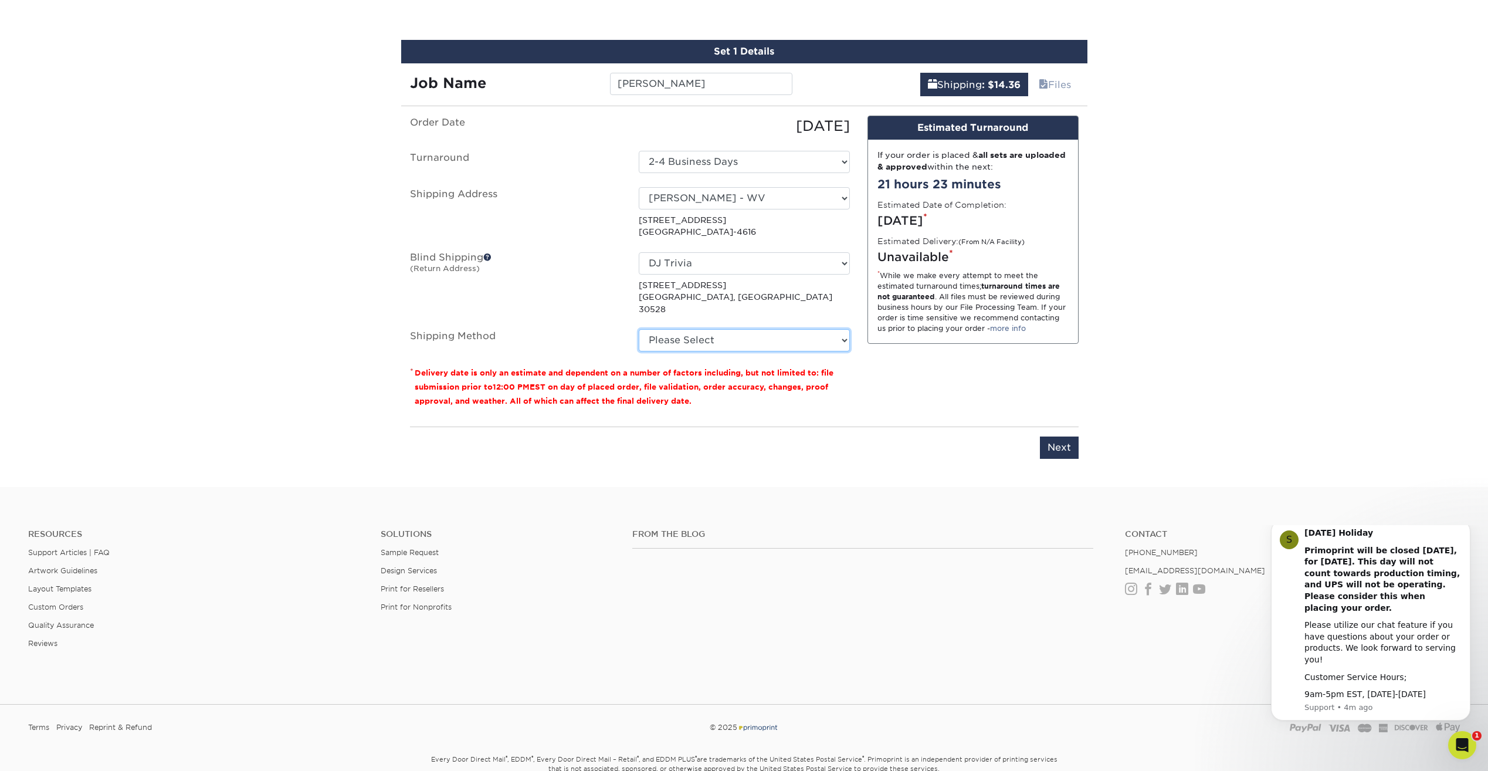
click at [762, 329] on select "Please Select UPS Ground (+$14.36) UPS Next Day Air Saver (+$16.88) UPS Next Da…" at bounding box center [744, 340] width 211 height 22
select select "03"
click at [639, 329] on select "Please Select UPS Ground (+$14.36) UPS Next Day Air Saver (+$16.88) UPS Next Da…" at bounding box center [744, 340] width 211 height 22
click at [1056, 437] on input "Next" at bounding box center [1059, 447] width 39 height 22
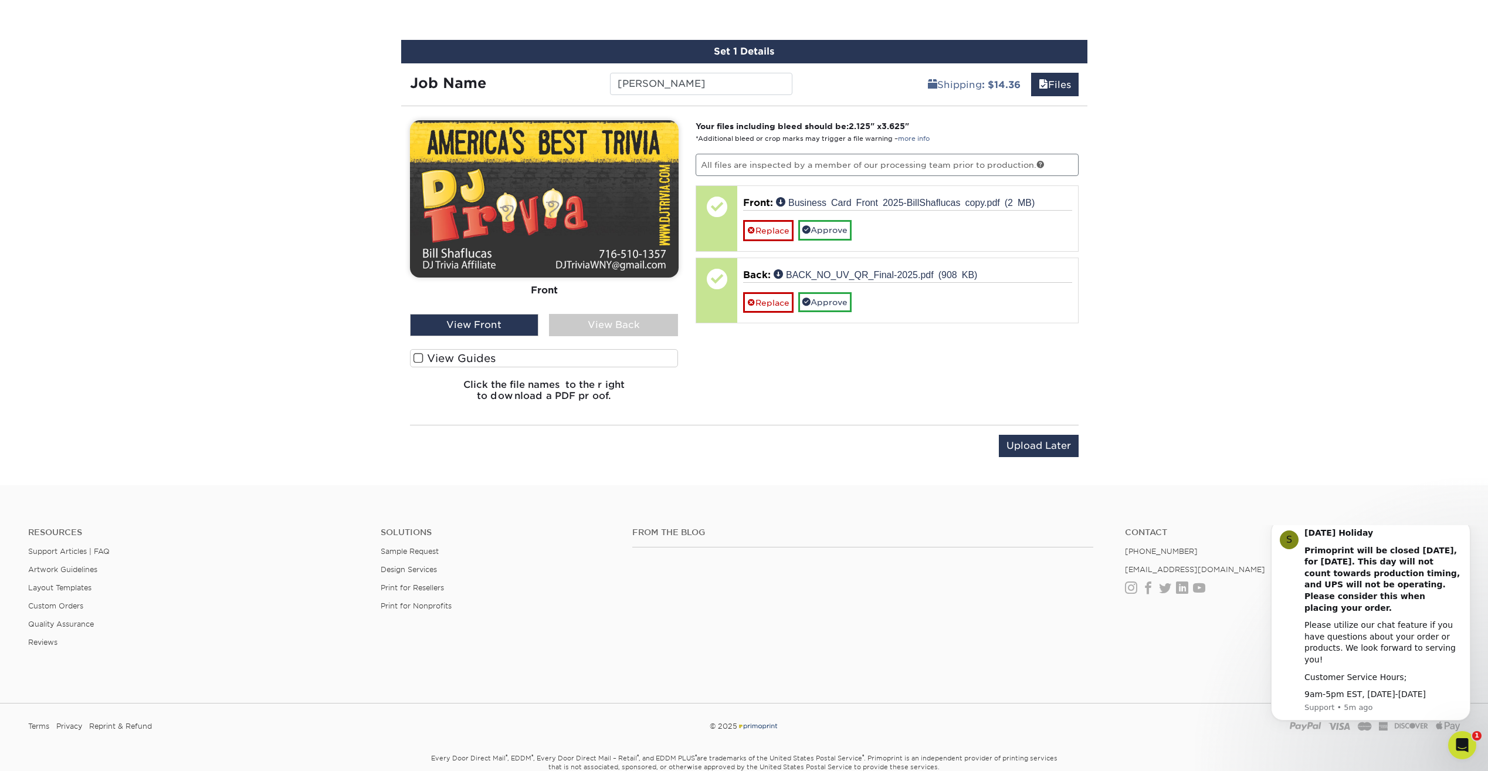
click at [624, 323] on div "View Back" at bounding box center [613, 325] width 129 height 22
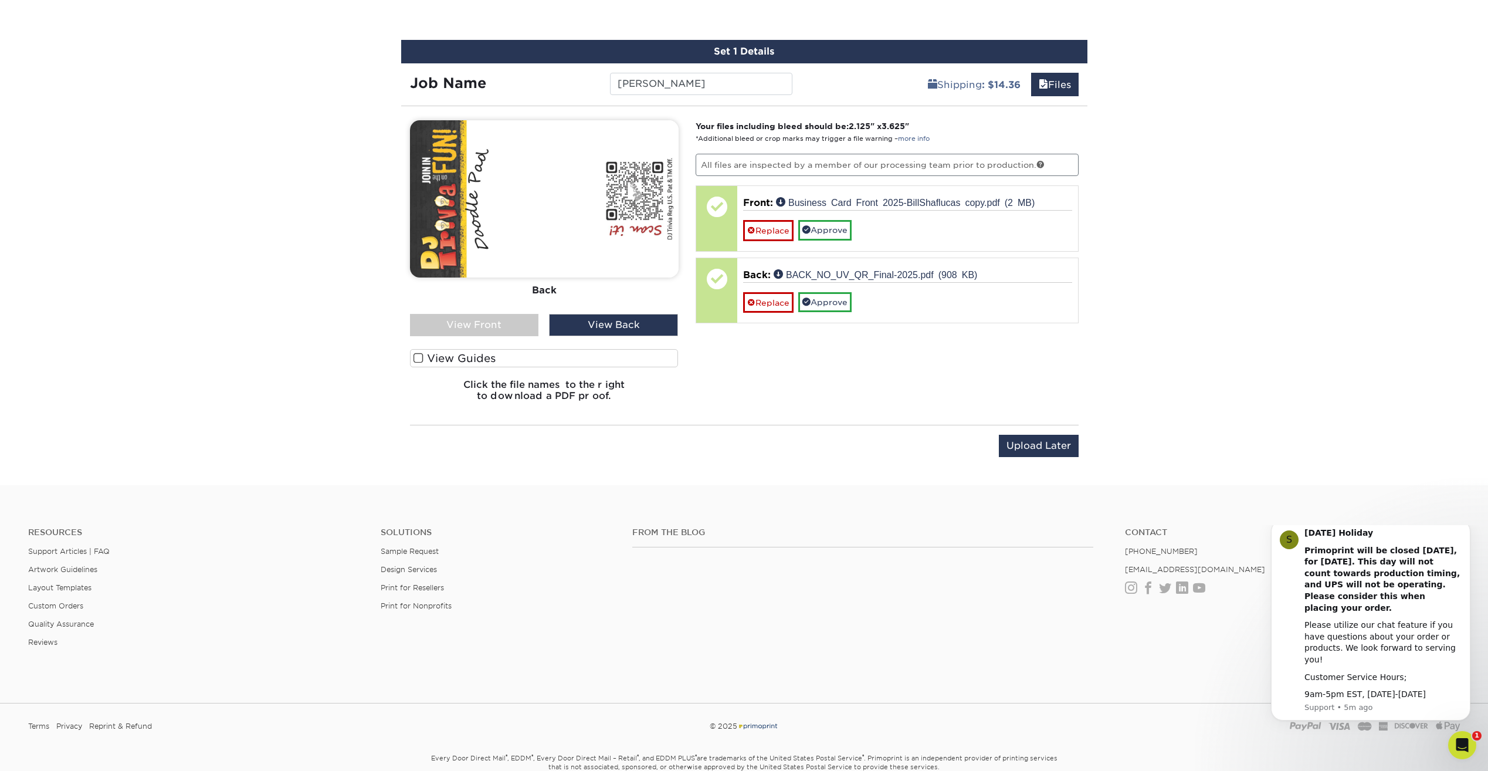
click at [500, 321] on div "View Front" at bounding box center [474, 325] width 129 height 22
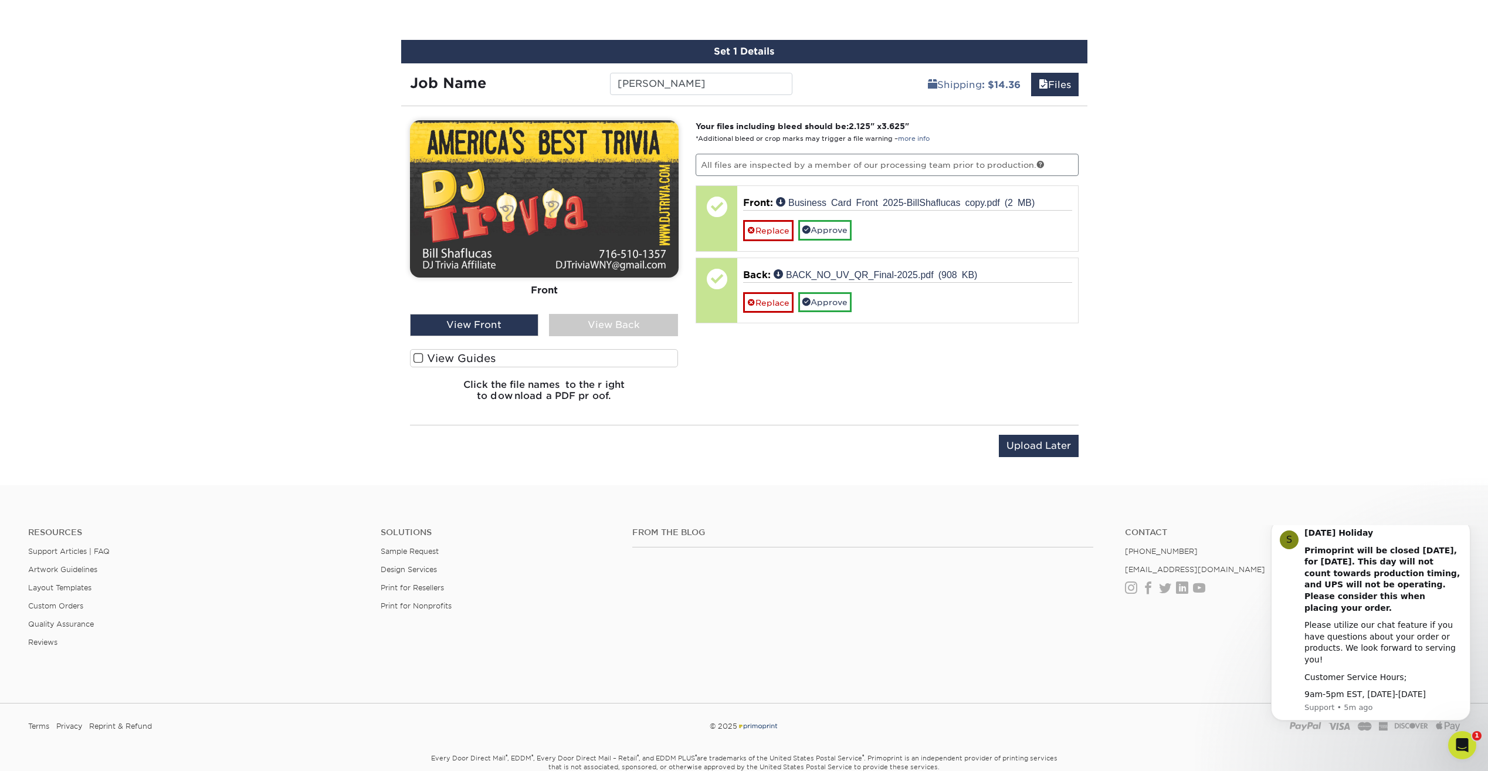
click at [595, 324] on div "View Back" at bounding box center [613, 325] width 129 height 22
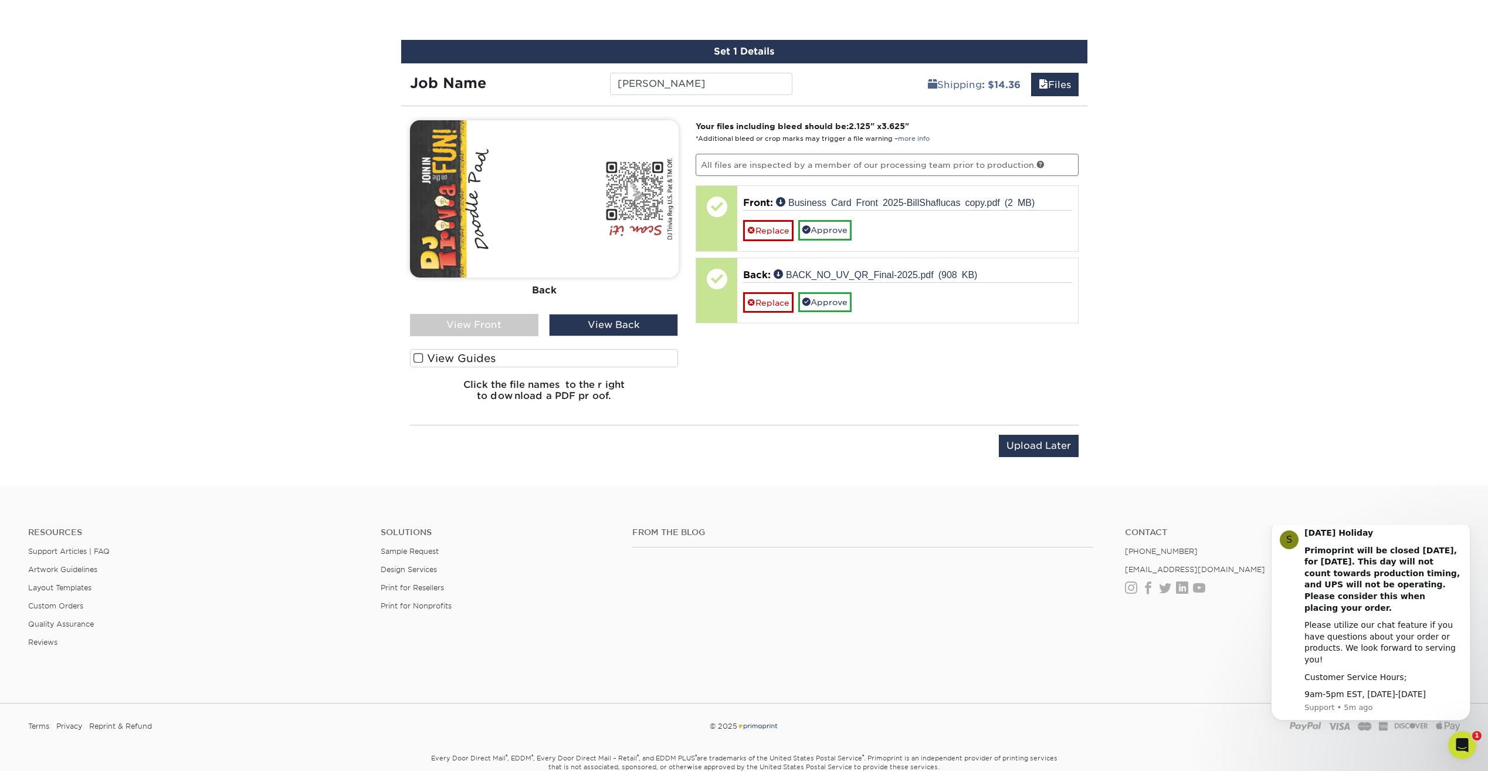
click at [509, 320] on div "View Front" at bounding box center [474, 325] width 129 height 22
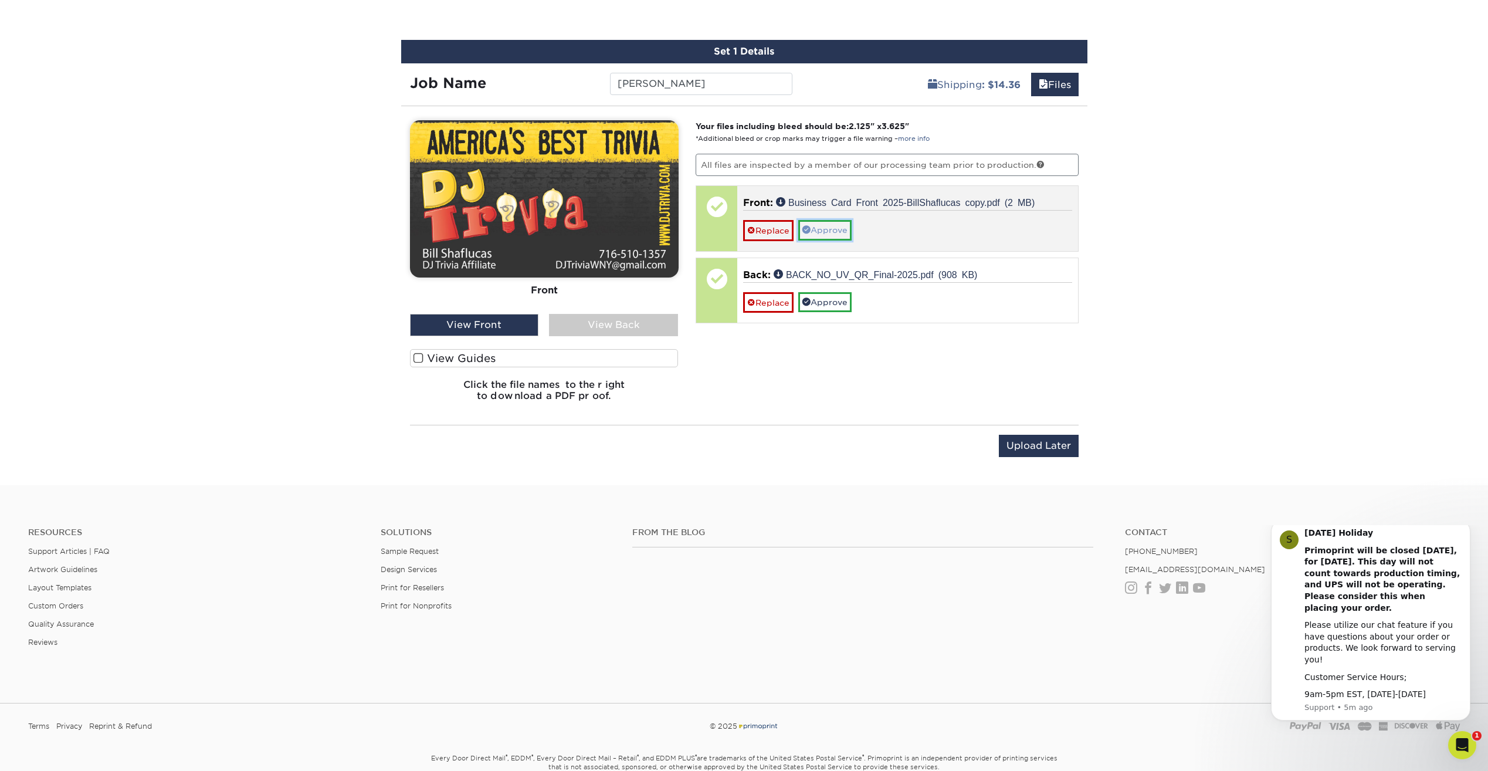
click at [832, 228] on link "Approve" at bounding box center [824, 230] width 53 height 20
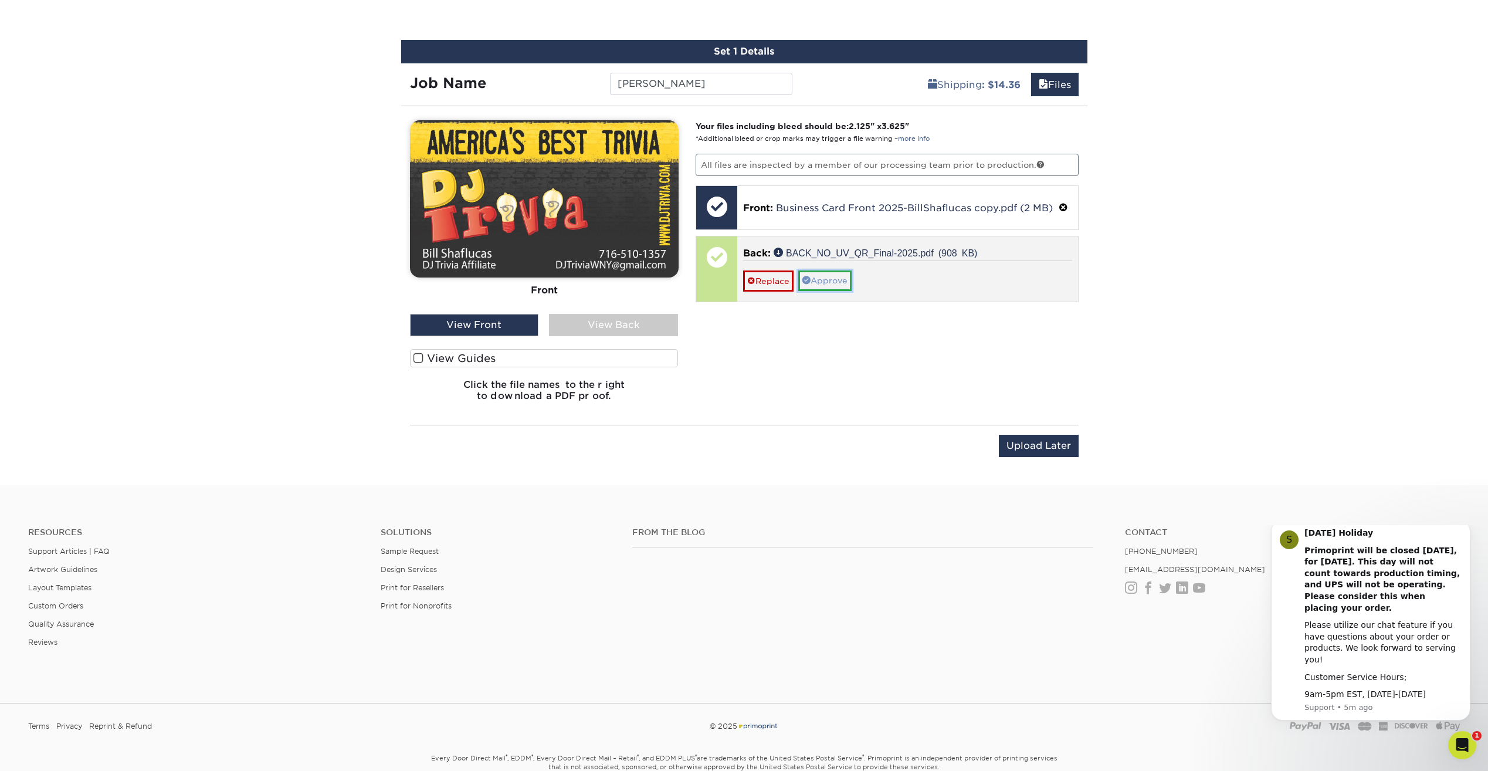
click at [828, 279] on link "Approve" at bounding box center [824, 280] width 53 height 20
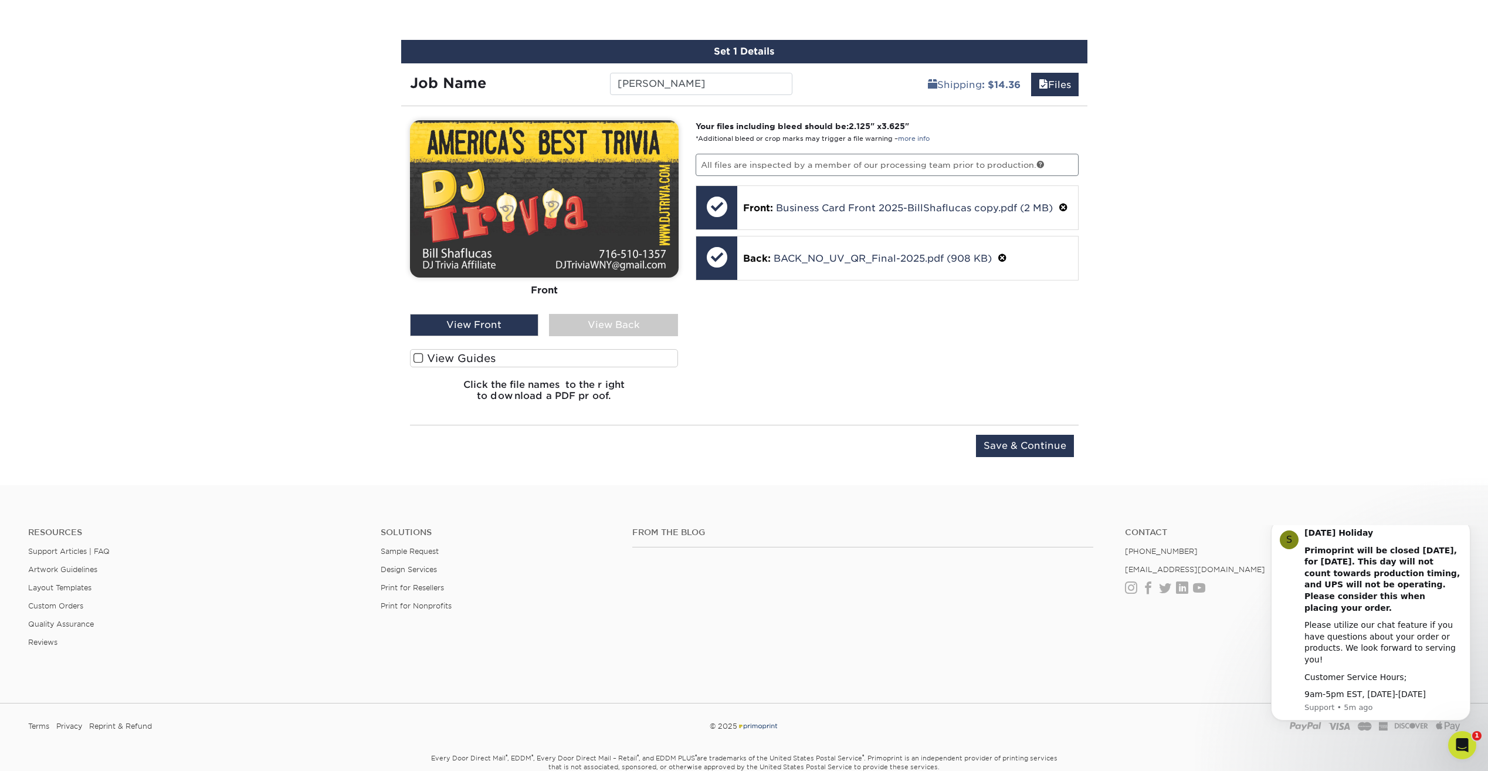
click at [418, 357] on span at bounding box center [419, 358] width 10 height 11
click at [0, 0] on input "View Guides" at bounding box center [0, 0] width 0 height 0
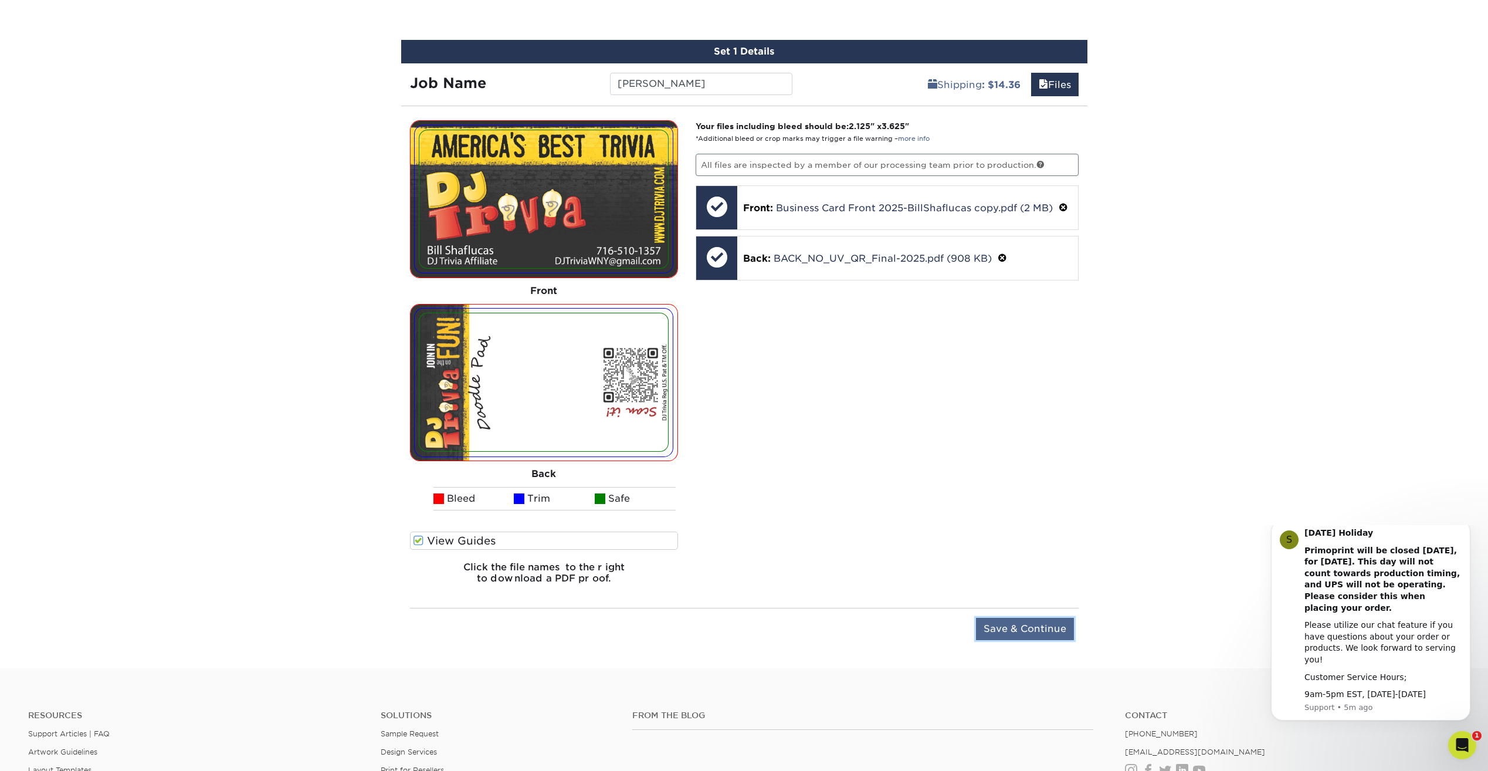
click at [1047, 629] on input "Save & Continue" at bounding box center [1025, 629] width 98 height 22
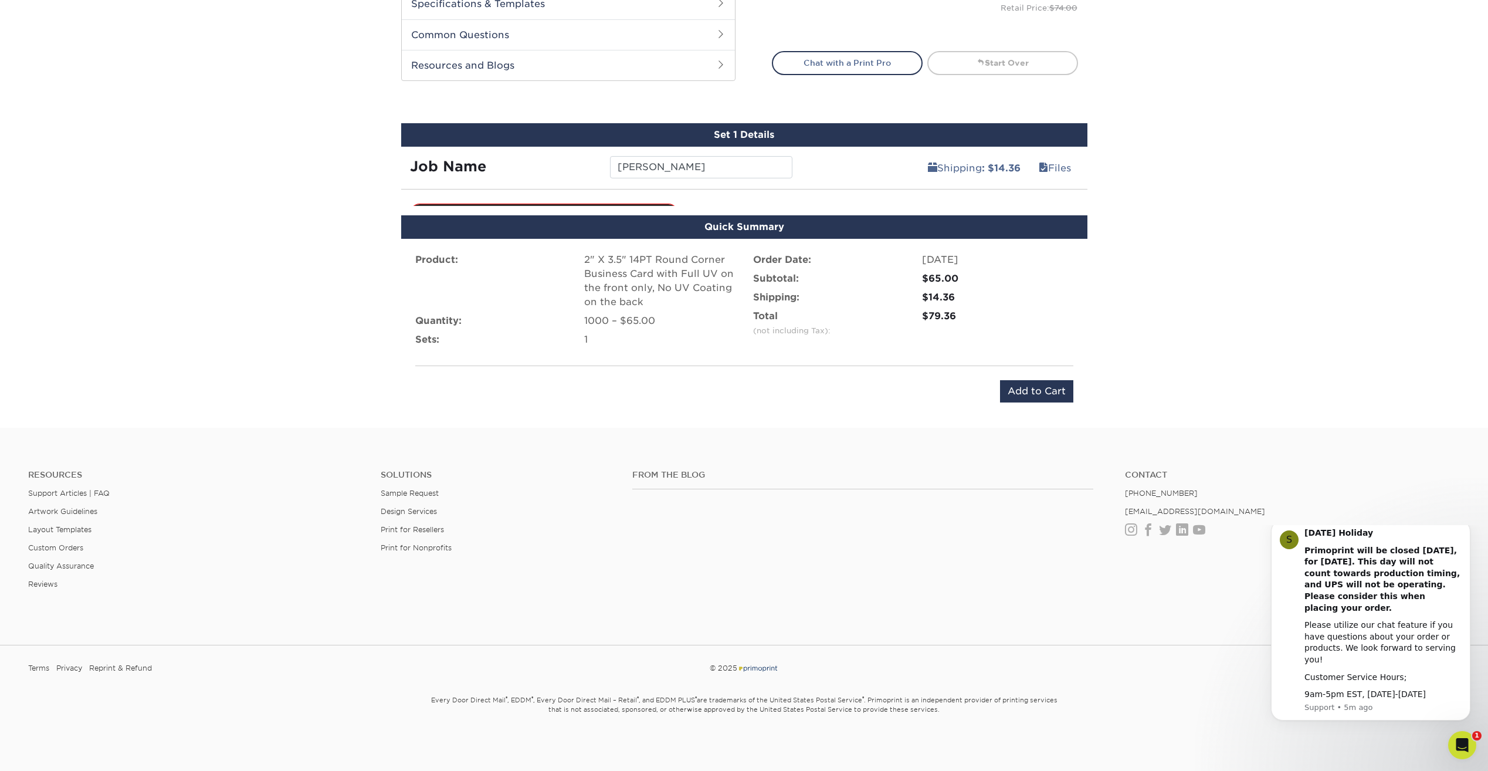
scroll to position [560, 0]
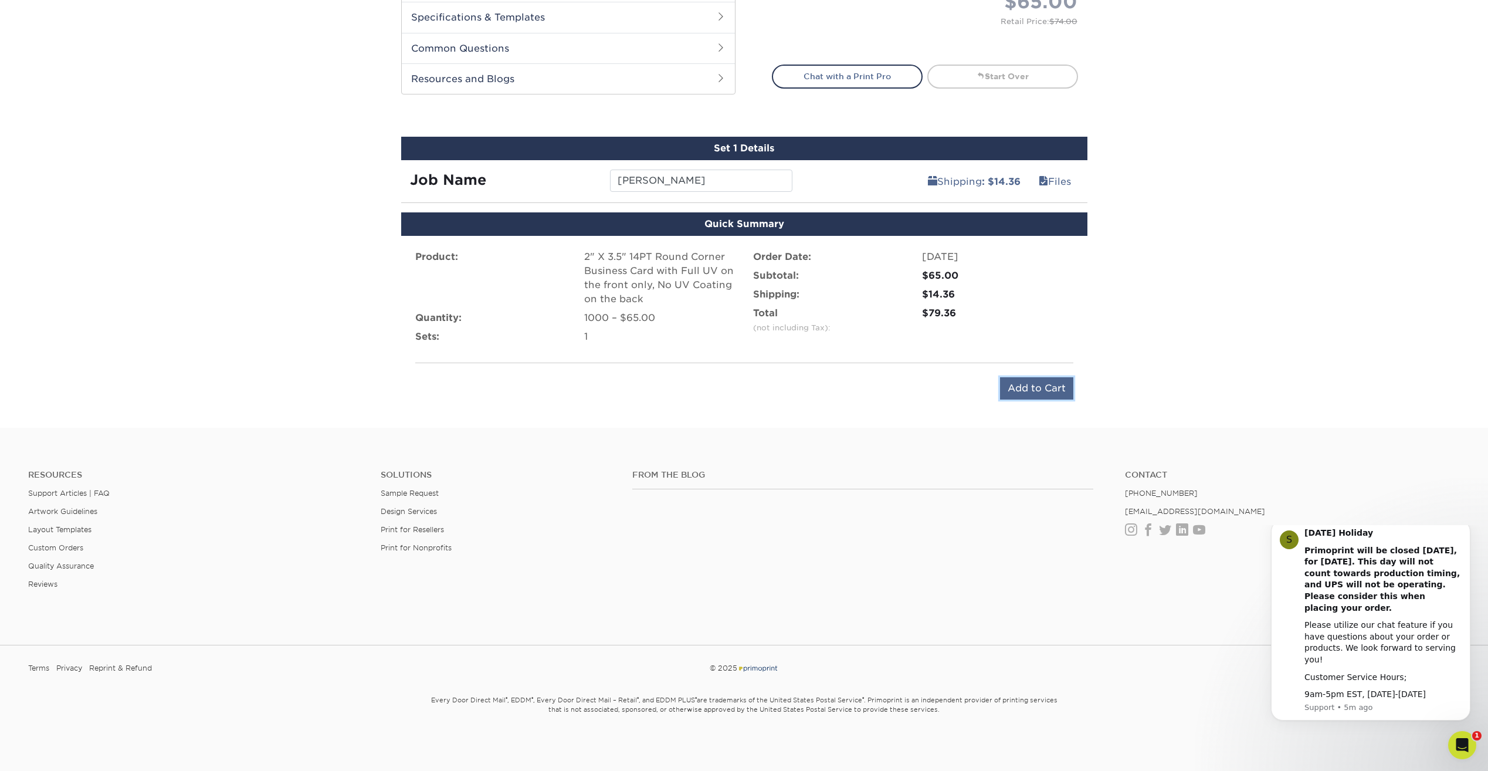
click at [1031, 387] on input "Add to Cart" at bounding box center [1036, 388] width 73 height 22
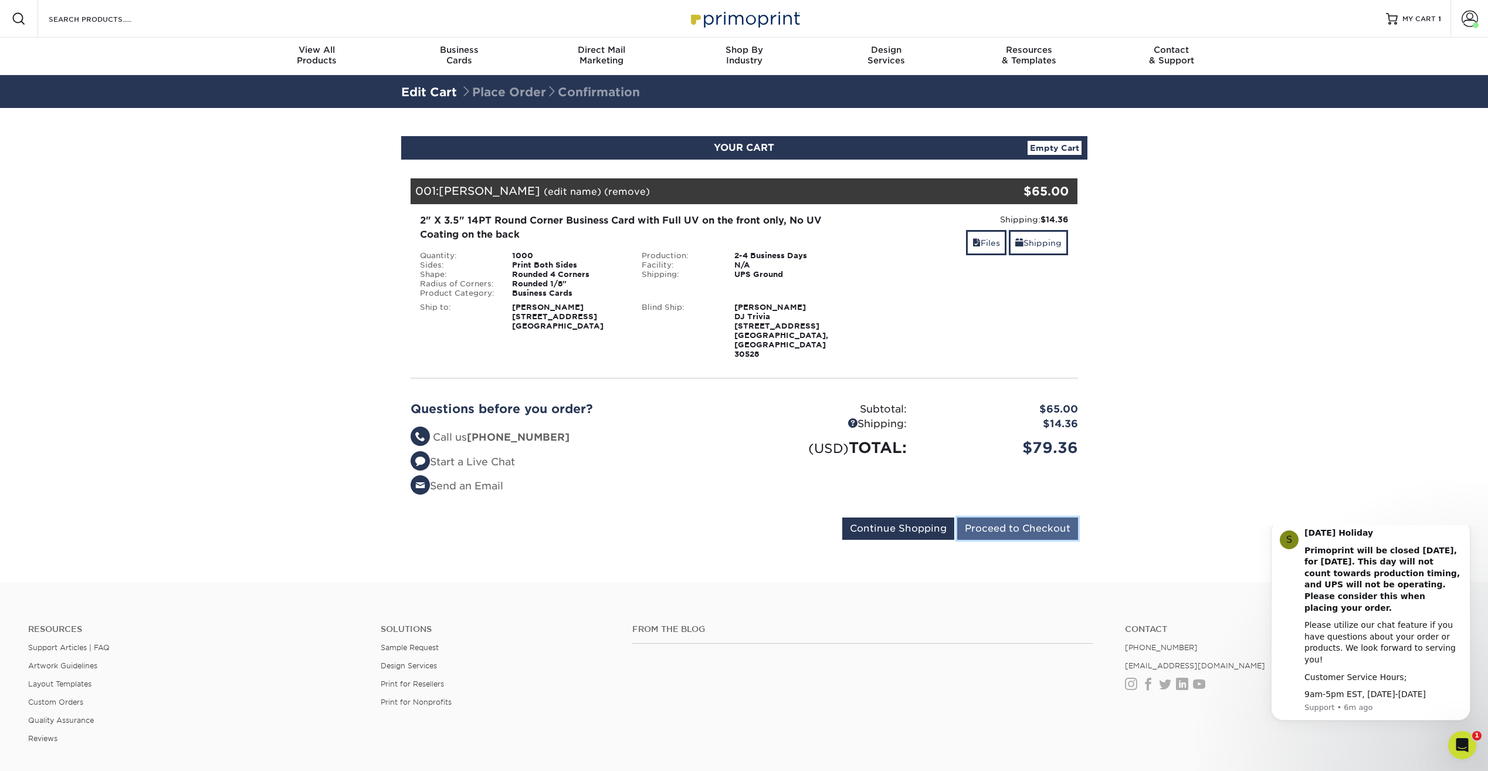
click at [1011, 517] on input "Proceed to Checkout" at bounding box center [1017, 528] width 121 height 22
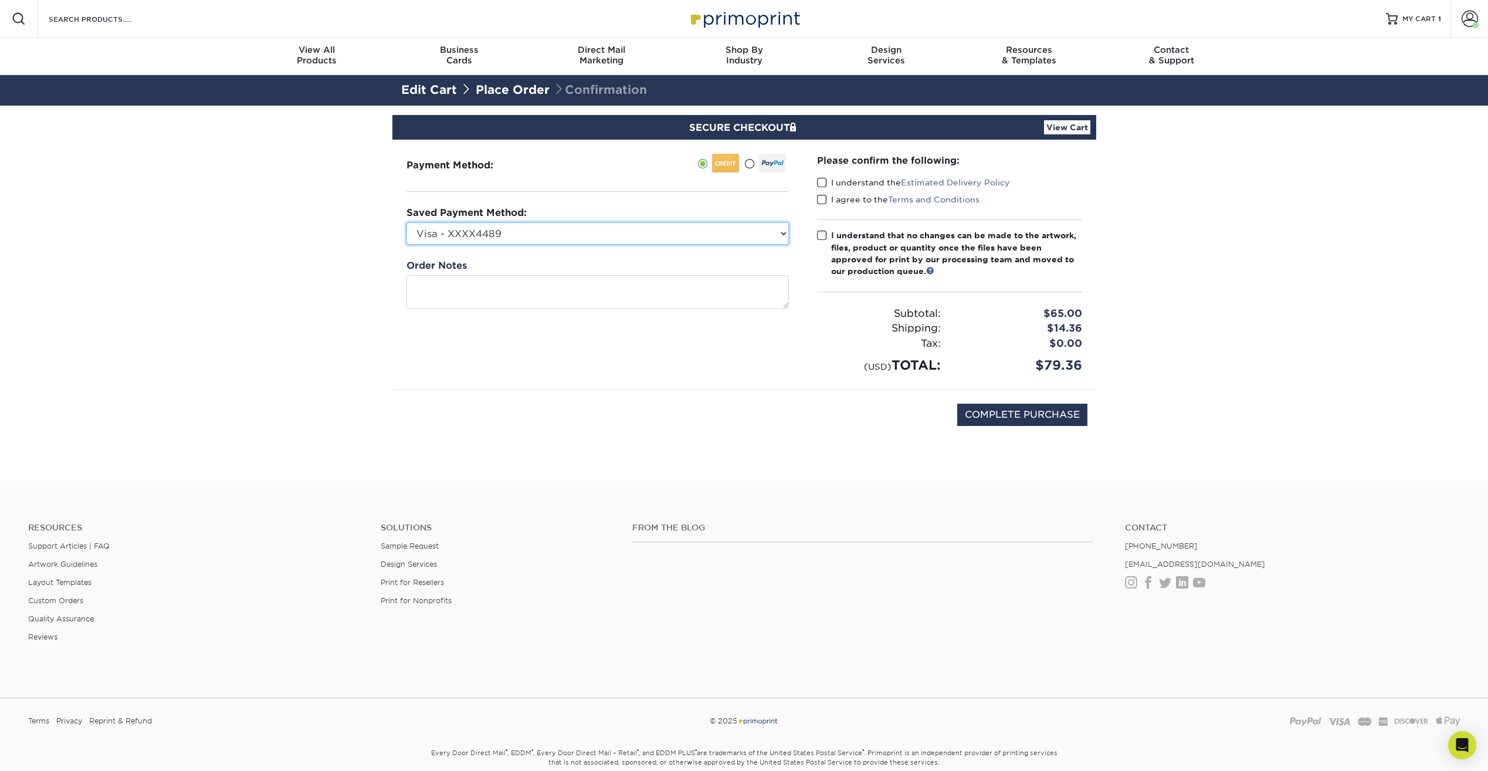
click at [466, 236] on select "Visa - XXXX4489 Visa - XXXX2616 Visa - XXXX3013 Visa - XXXX6869 New Credit Card" at bounding box center [597, 233] width 382 height 22
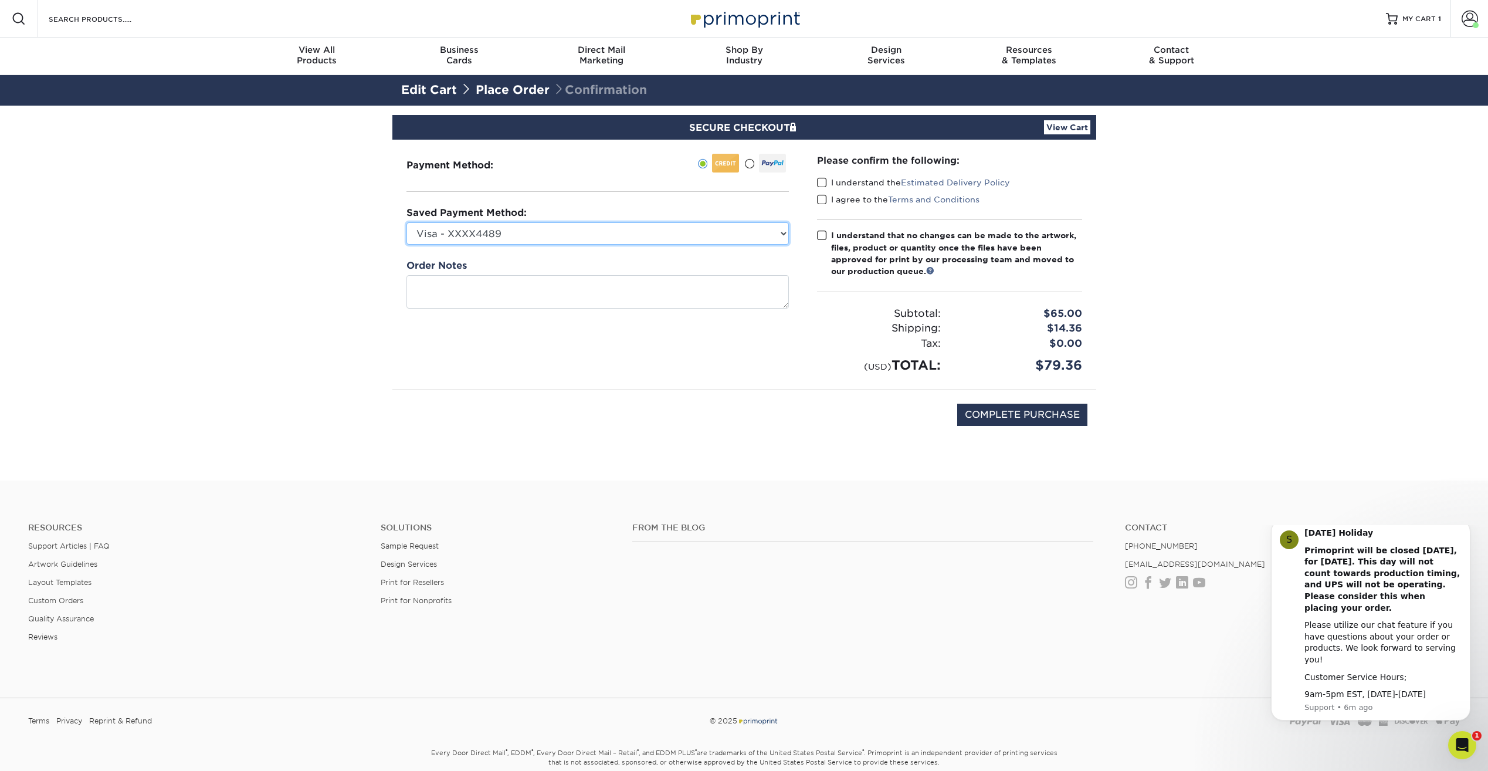
select select "63509"
click at [406, 222] on select "Visa - XXXX4489 Visa - XXXX2616 Visa - XXXX3013 Visa - XXXX6869 New Credit Card" at bounding box center [597, 233] width 382 height 22
click at [819, 182] on span at bounding box center [822, 182] width 10 height 11
click at [0, 0] on input "I understand the Estimated Delivery Policy" at bounding box center [0, 0] width 0 height 0
click at [821, 201] on span at bounding box center [822, 199] width 10 height 11
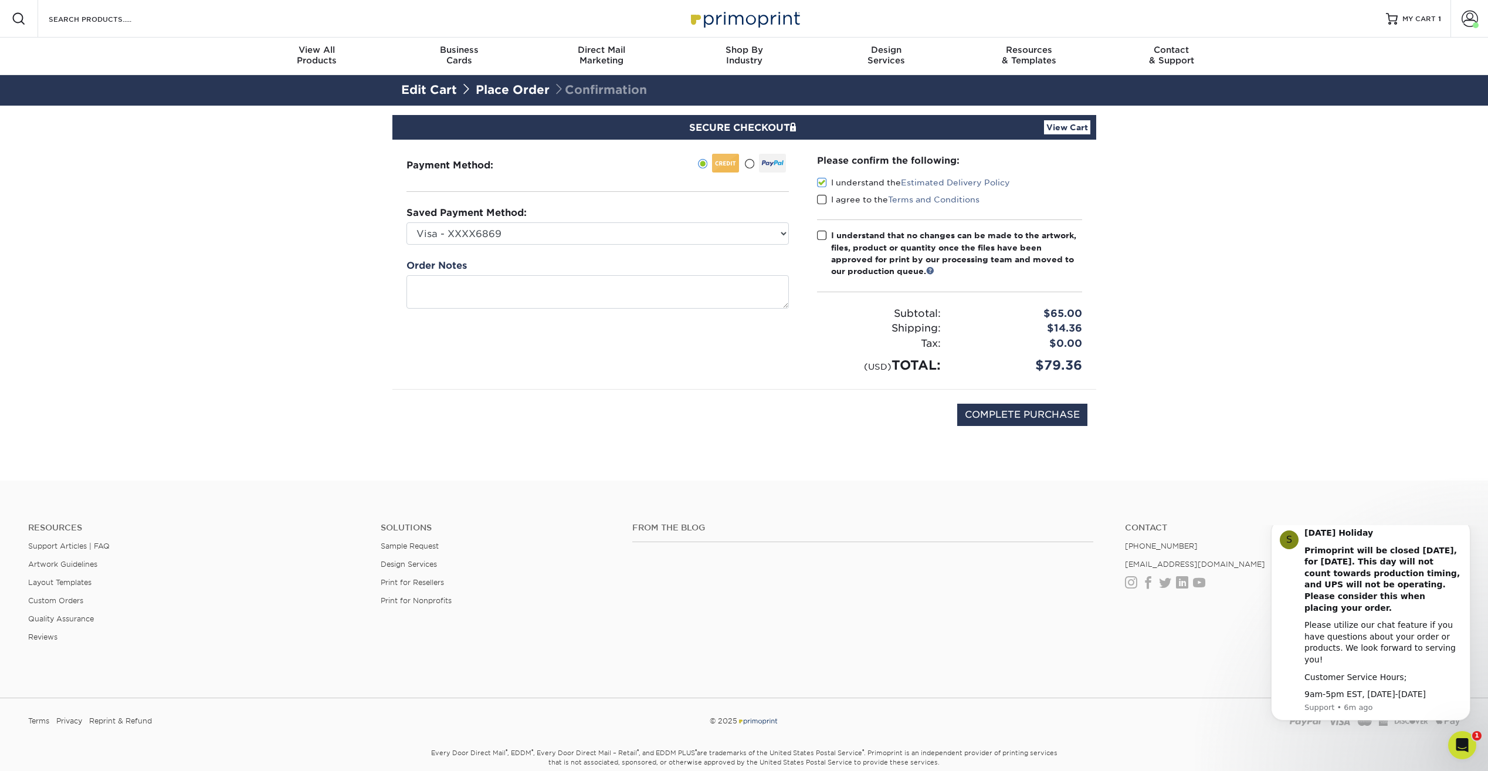
click at [0, 0] on input "I agree to the Terms and Conditions" at bounding box center [0, 0] width 0 height 0
click at [819, 235] on span at bounding box center [822, 235] width 10 height 11
click at [0, 0] on input "I understand that no changes can be made to the artwork, files, product or quan…" at bounding box center [0, 0] width 0 height 0
click at [983, 409] on input "COMPLETE PURCHASE" at bounding box center [1022, 415] width 130 height 22
type input "PROCESSING, PLEASE WAIT..."
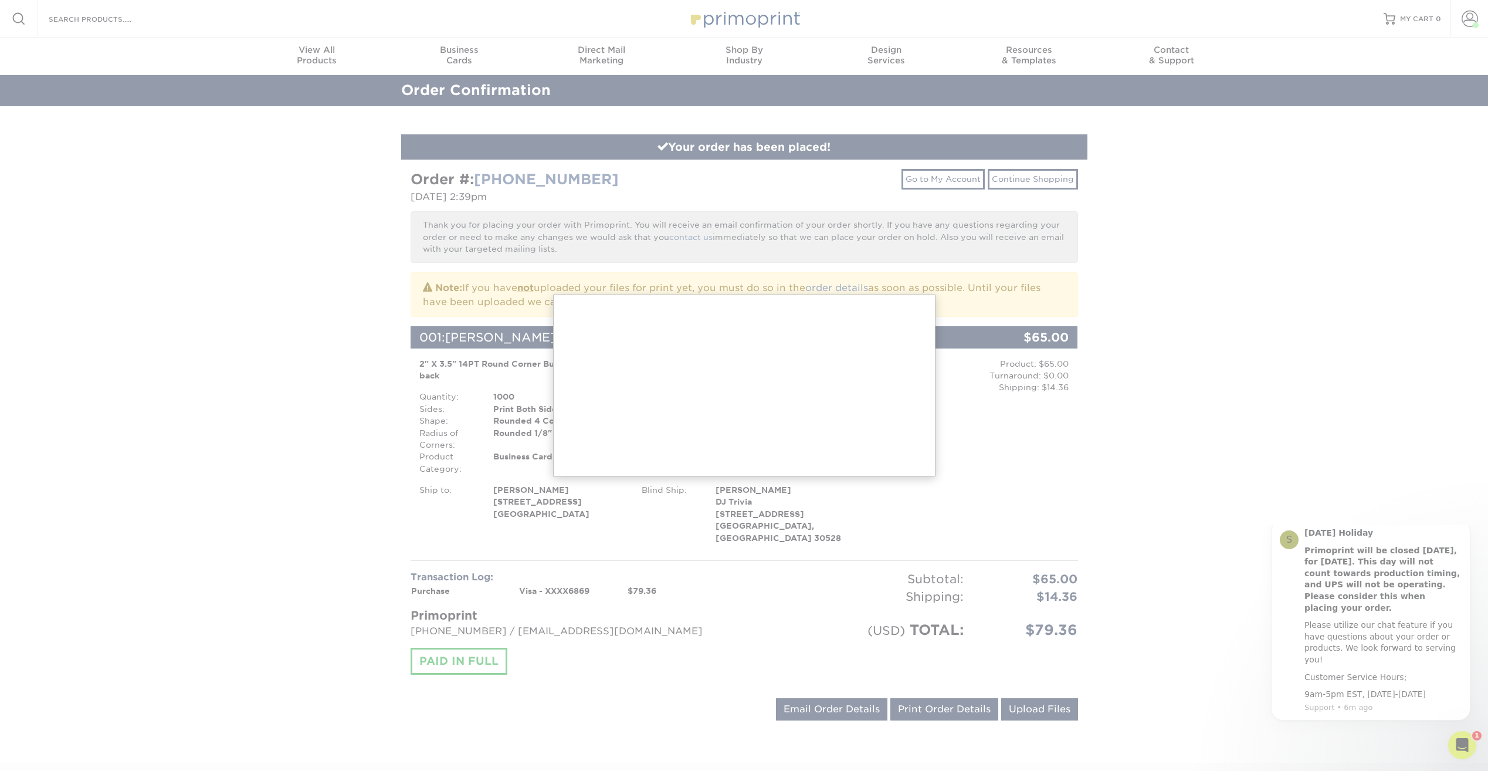
click at [371, 471] on div at bounding box center [744, 547] width 1488 height 1094
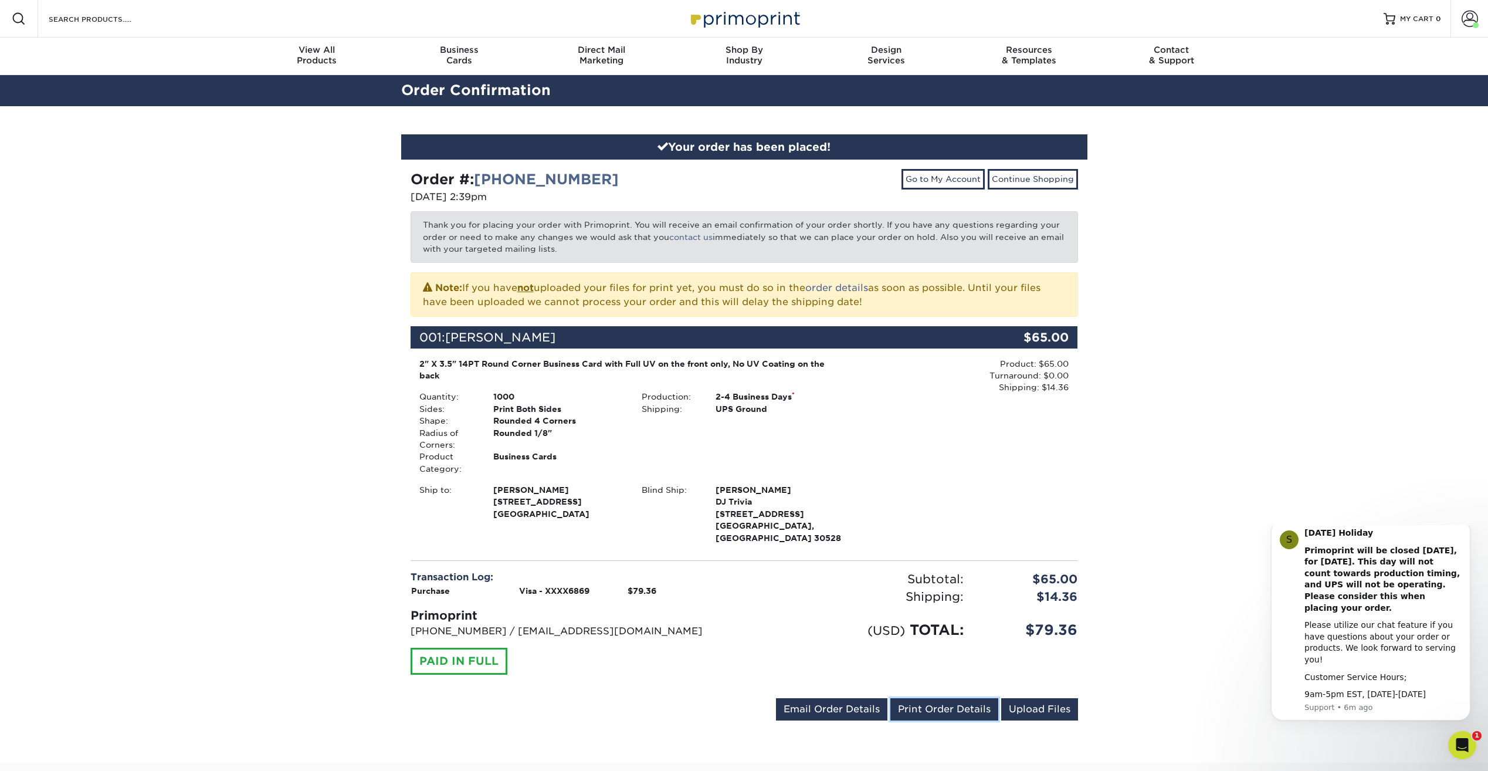
drag, startPoint x: 928, startPoint y: 693, endPoint x: 89, endPoint y: 704, distance: 838.8
click at [928, 698] on link "Print Order Details" at bounding box center [944, 709] width 108 height 22
